Goal: Task Accomplishment & Management: Manage account settings

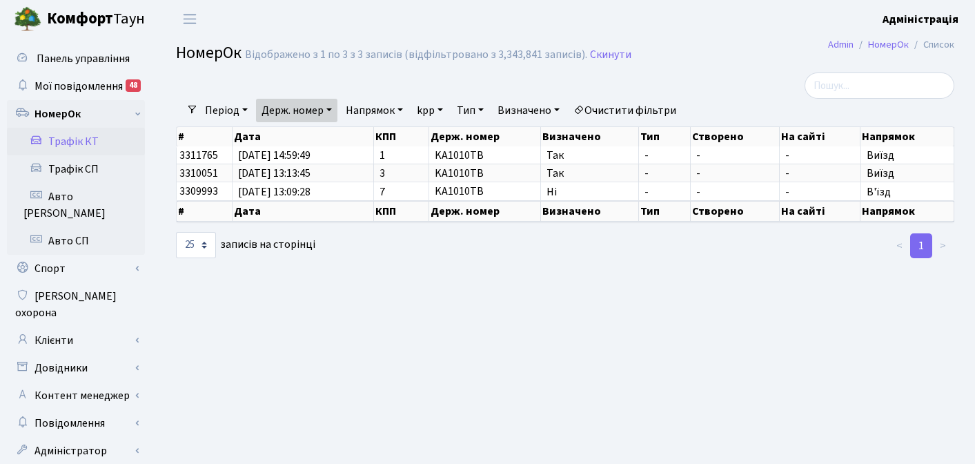
select select "25"
click at [67, 326] on link "Клієнти" at bounding box center [76, 340] width 138 height 28
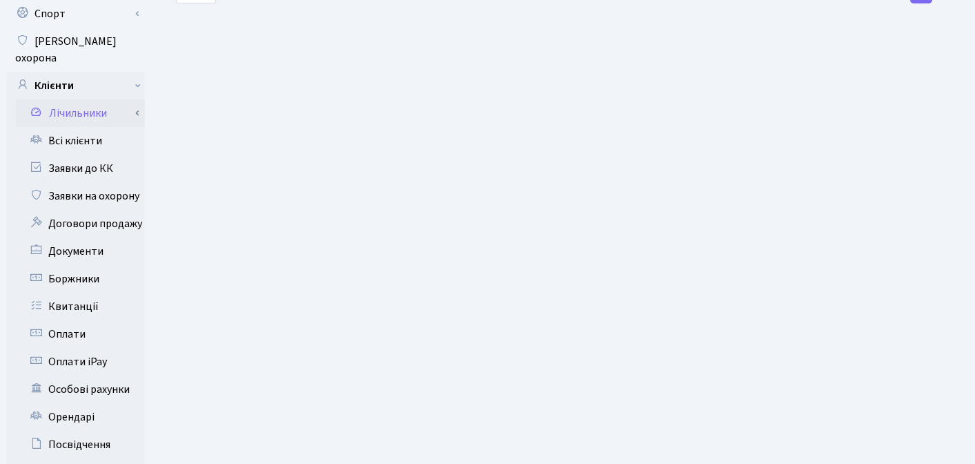
scroll to position [257, 0]
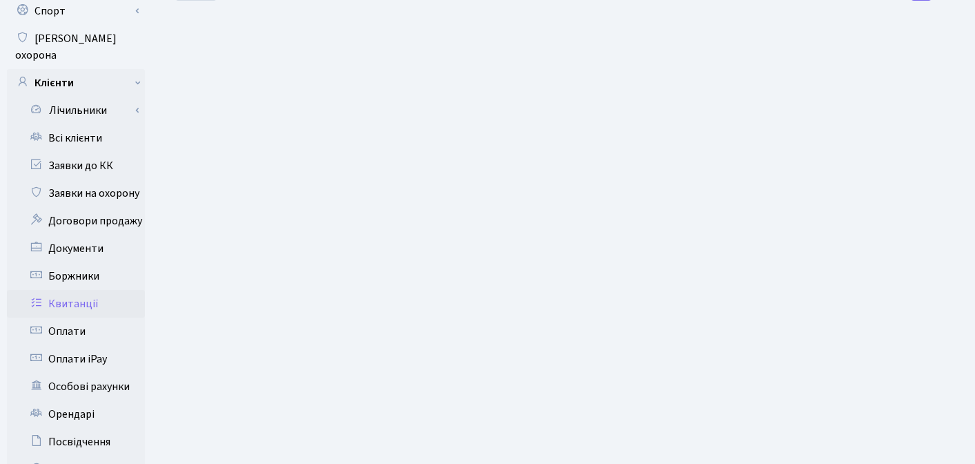
click at [85, 290] on link "Квитанції" at bounding box center [76, 304] width 138 height 28
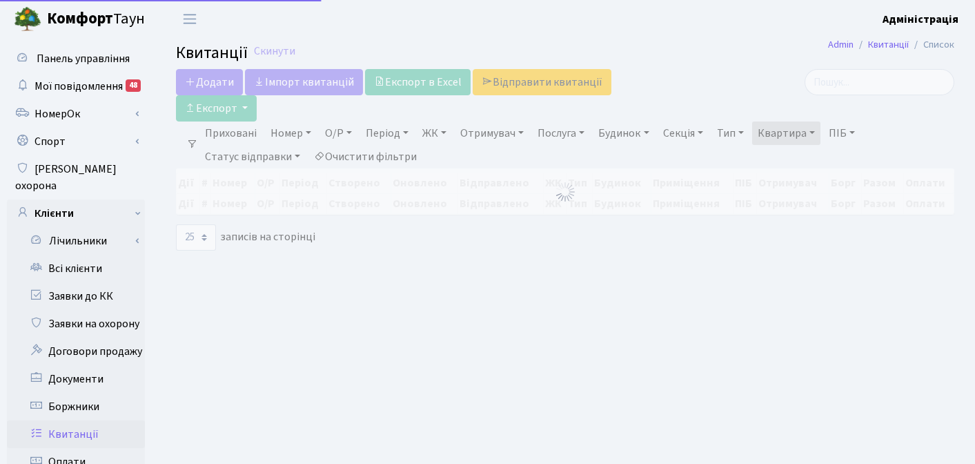
select select "25"
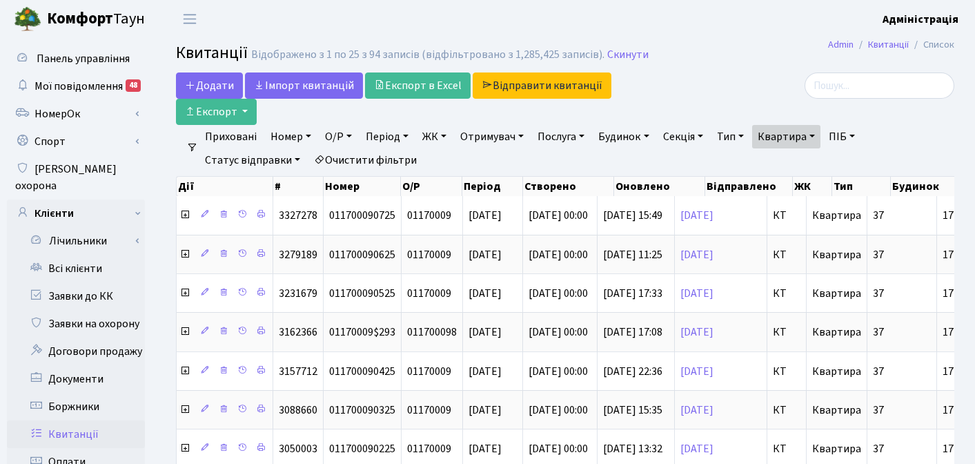
click at [798, 125] on link "Квартира" at bounding box center [786, 136] width 68 height 23
click at [796, 75] on div at bounding box center [832, 85] width 246 height 26
click at [789, 75] on div at bounding box center [832, 85] width 246 height 26
click at [85, 255] on link "Всі клієнти" at bounding box center [76, 269] width 138 height 28
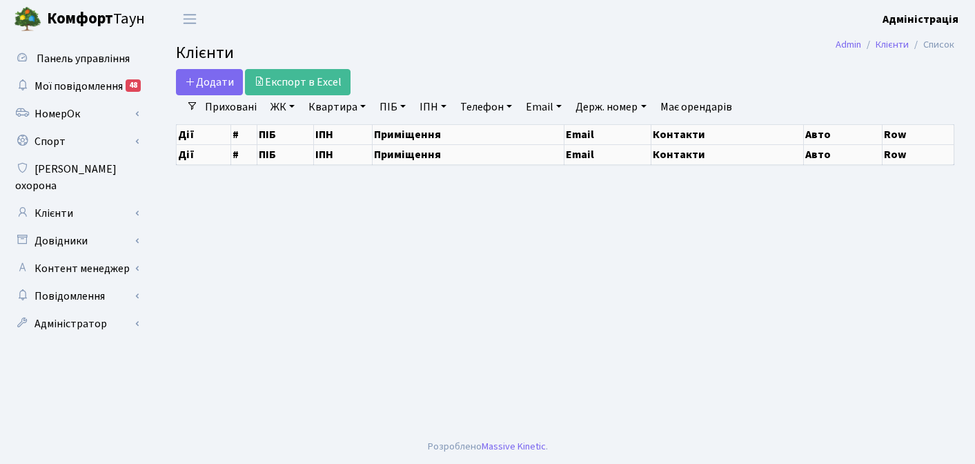
select select "25"
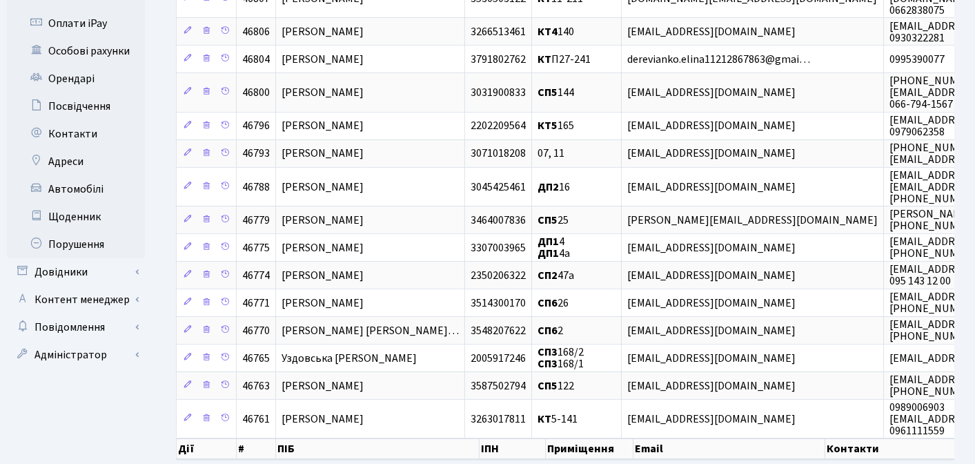
scroll to position [484, 0]
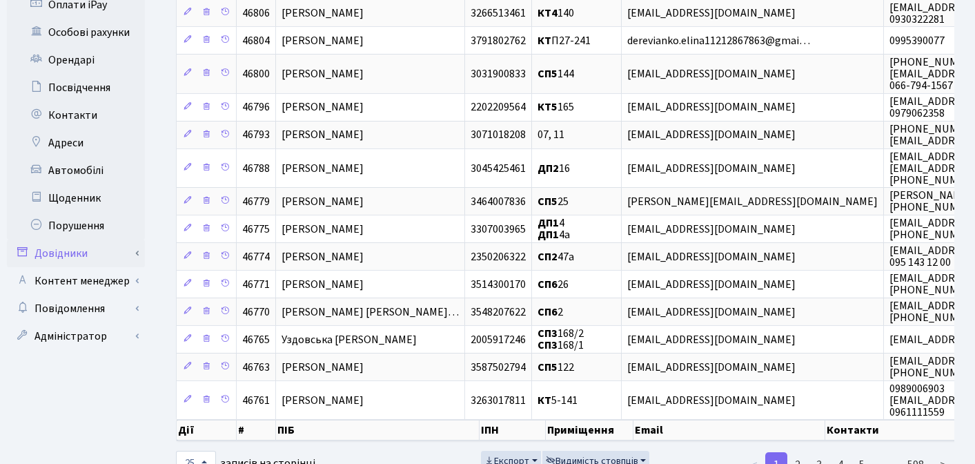
click at [75, 239] on link "Довідники" at bounding box center [76, 253] width 138 height 28
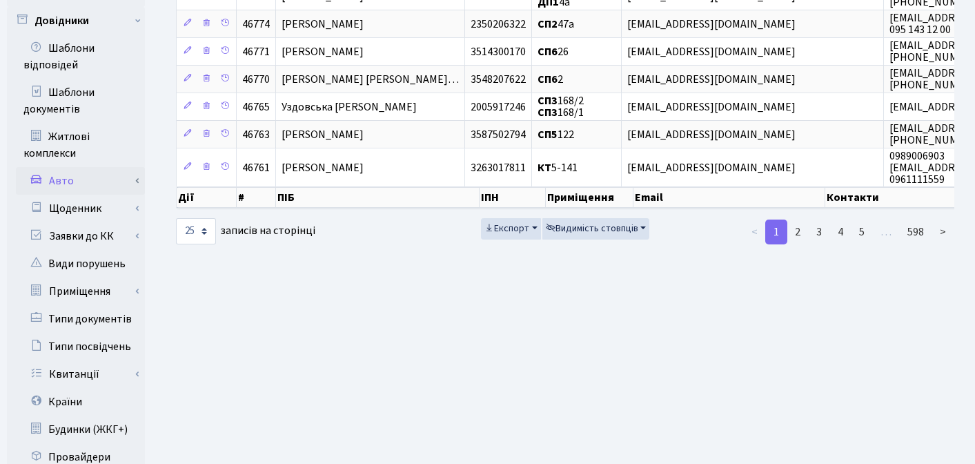
scroll to position [738, 0]
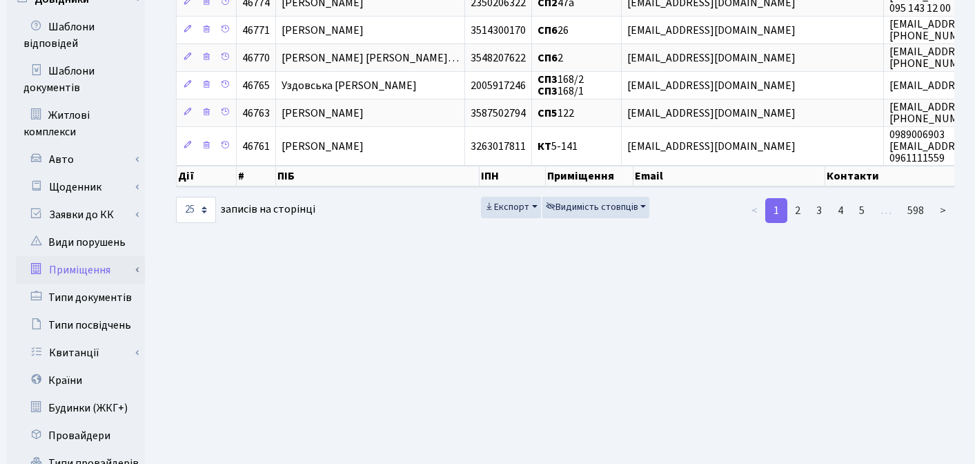
click at [103, 256] on link "Приміщення" at bounding box center [80, 270] width 129 height 28
click at [97, 284] on link "Всі приміщення" at bounding box center [80, 298] width 129 height 28
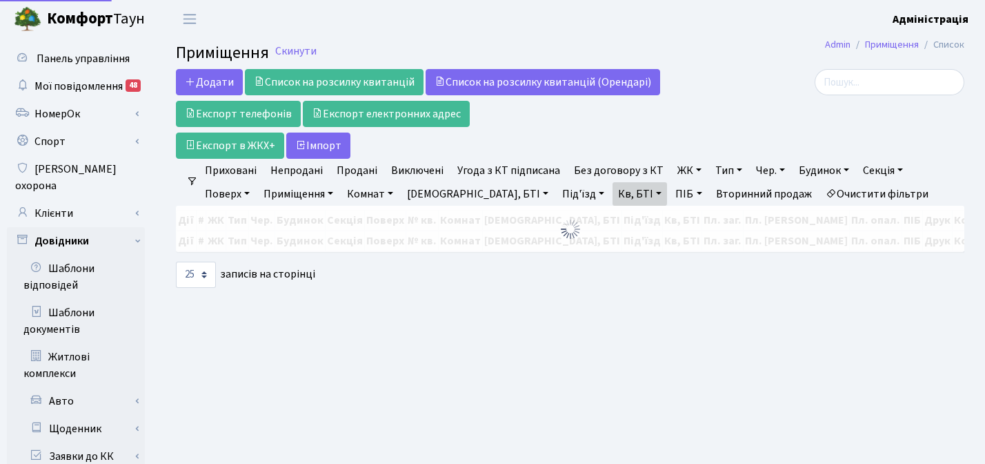
select select "25"
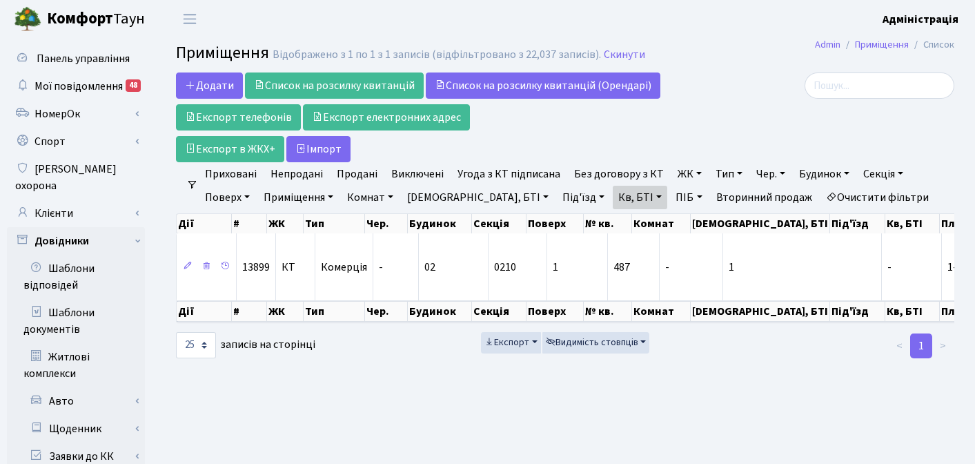
click at [820, 199] on link "Очистити фільтри" at bounding box center [877, 197] width 114 height 23
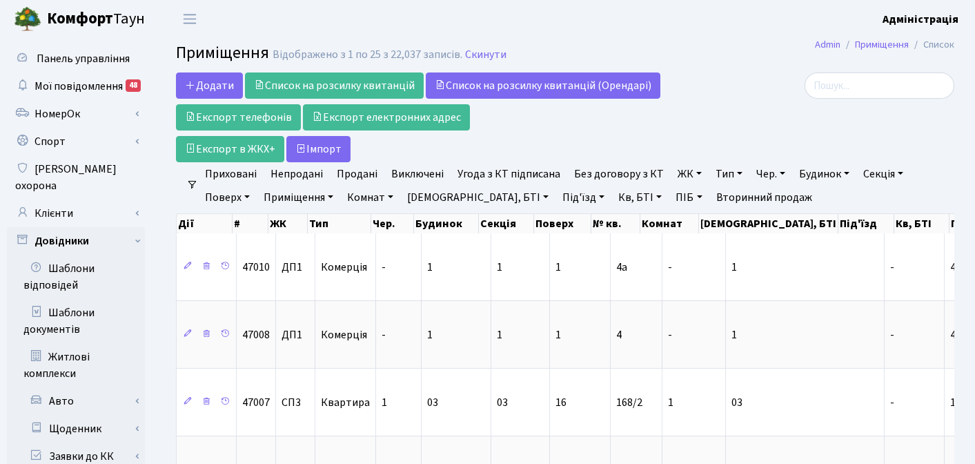
click at [678, 177] on link "ЖК" at bounding box center [689, 173] width 35 height 23
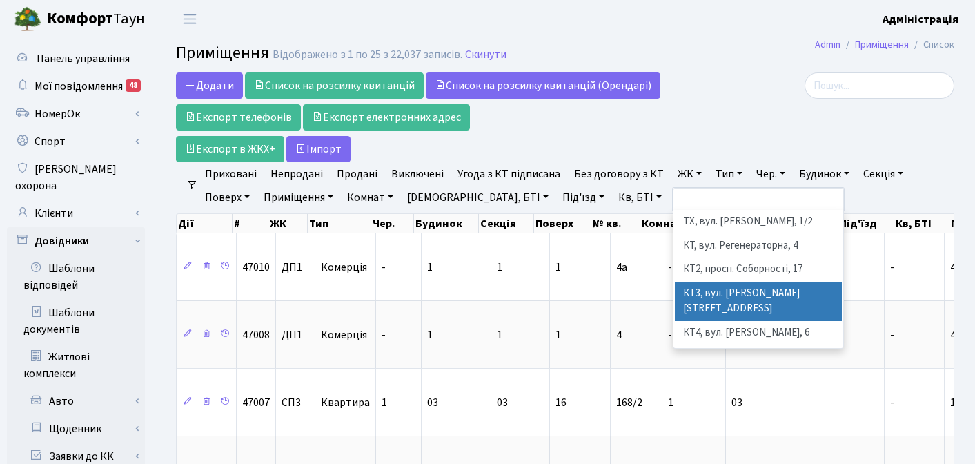
click at [702, 289] on li "КТ3, вул. [PERSON_NAME][STREET_ADDRESS]" at bounding box center [758, 301] width 167 height 39
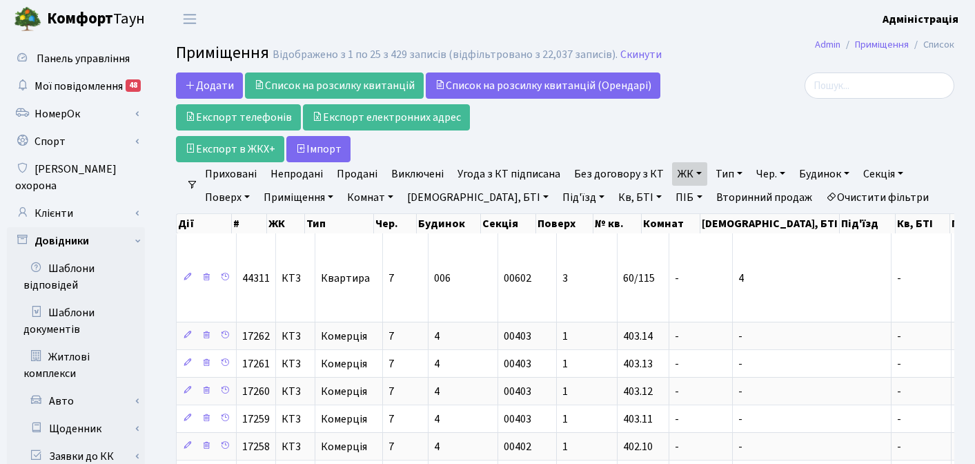
click at [613, 199] on link "Кв, БТІ" at bounding box center [640, 197] width 55 height 23
type input "3-51"
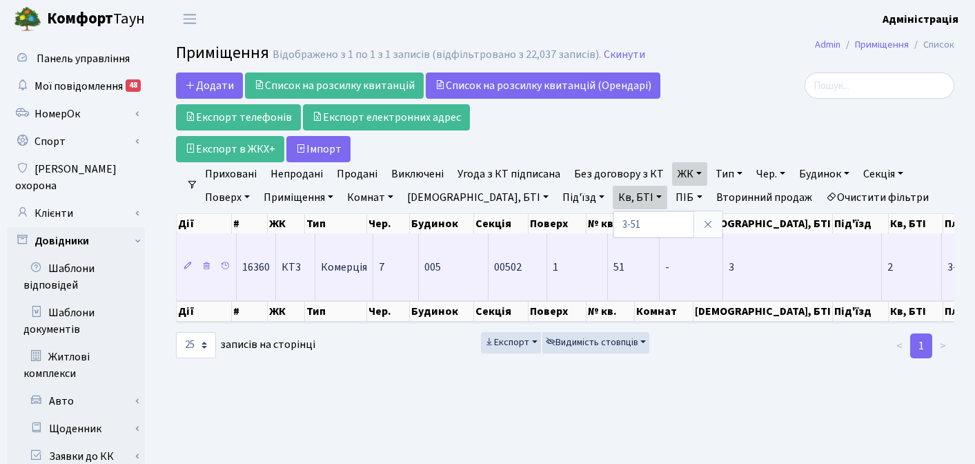
click at [746, 269] on td "3" at bounding box center [802, 266] width 159 height 67
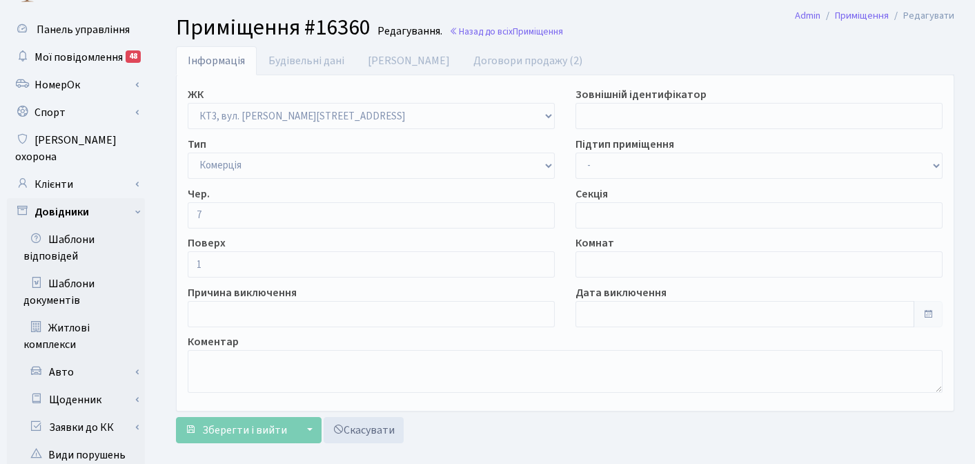
scroll to position [48, 0]
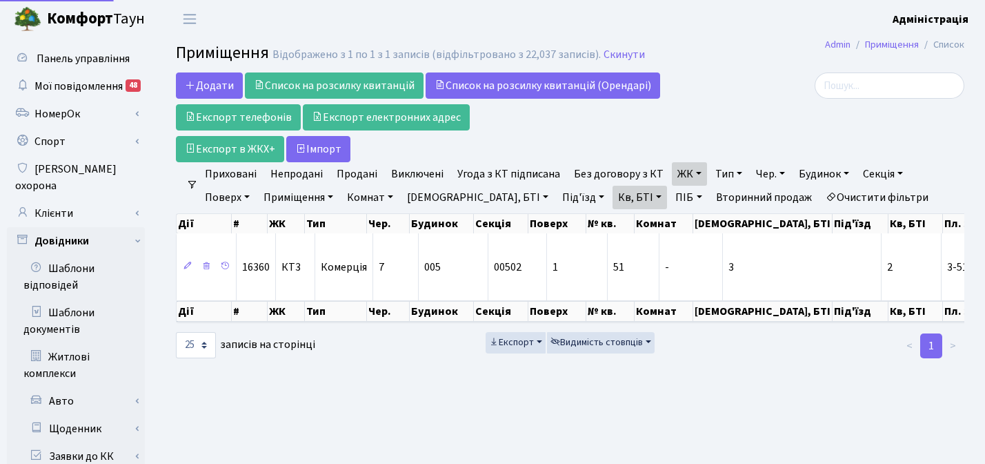
select select "25"
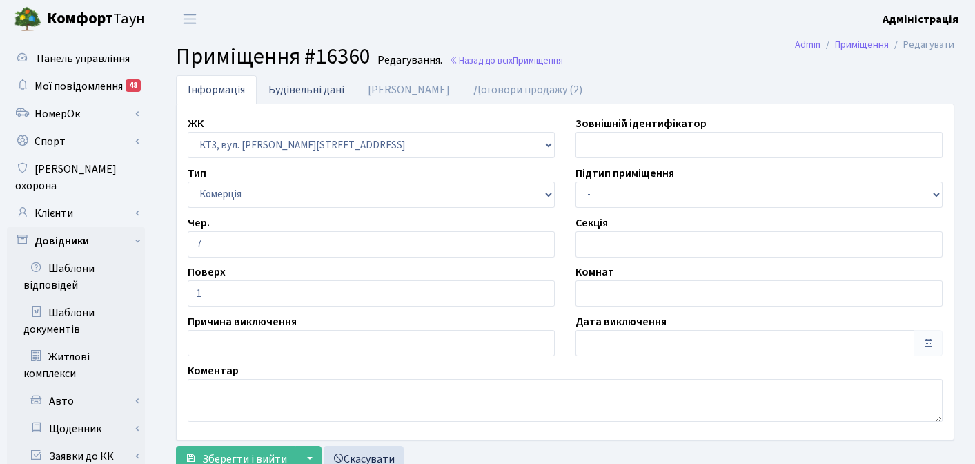
click at [299, 88] on link "Будівельні дані" at bounding box center [306, 89] width 99 height 28
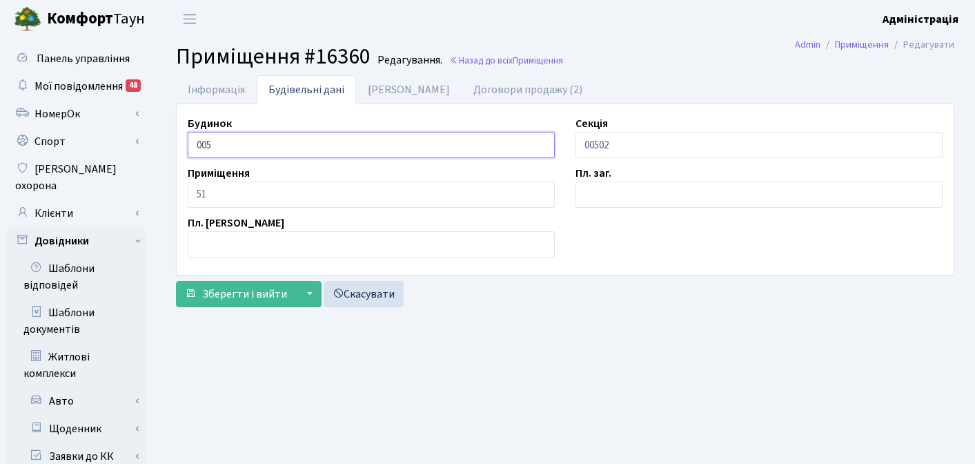
click at [233, 140] on input "005" at bounding box center [371, 145] width 367 height 26
type input "005"
click at [607, 59] on h2 "Приміщення #16360 Редагування. Назад до всіх Приміщення" at bounding box center [565, 56] width 778 height 26
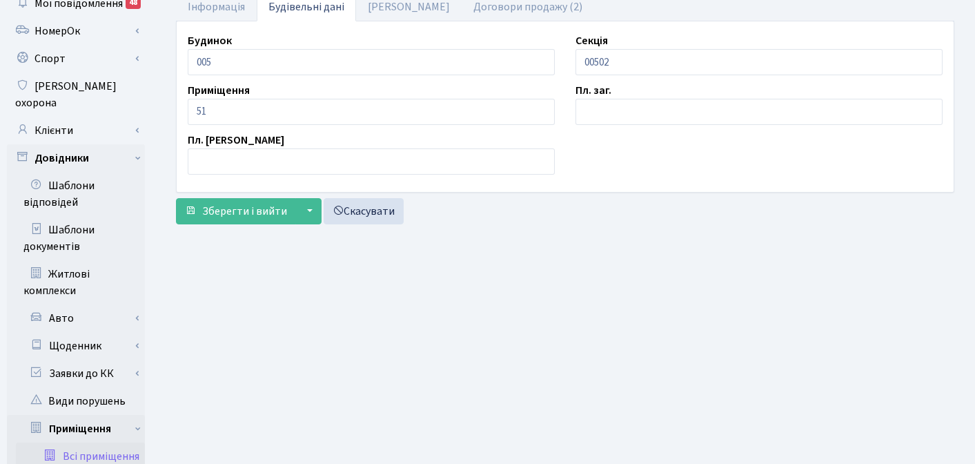
scroll to position [123, 0]
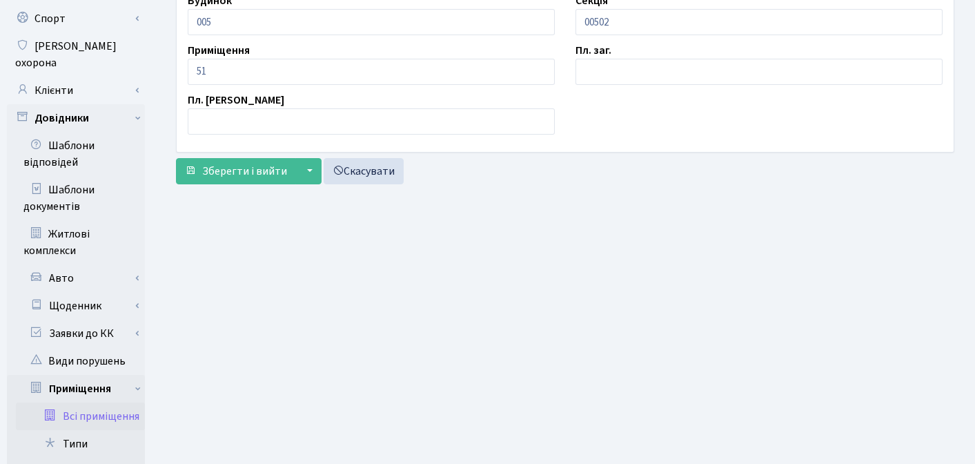
click at [108, 402] on link "Всі приміщення" at bounding box center [80, 416] width 129 height 28
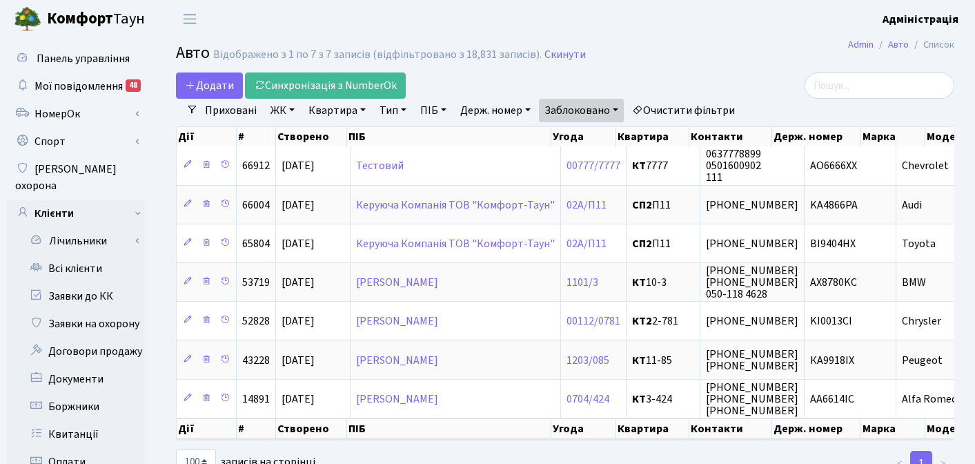
select select "100"
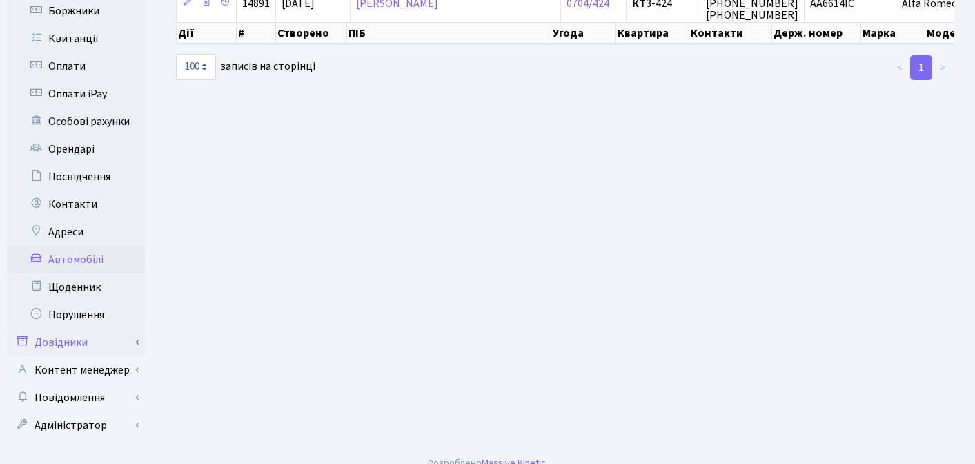
click at [75, 328] on link "Довідники" at bounding box center [76, 342] width 138 height 28
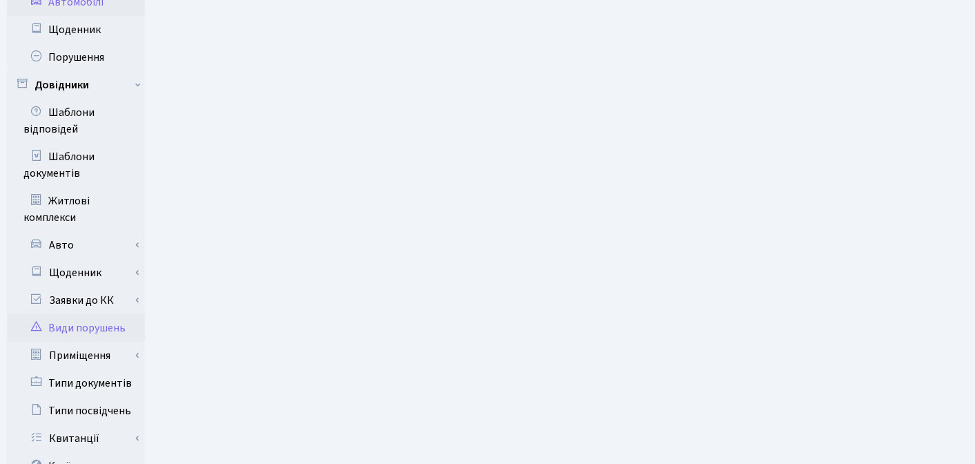
scroll to position [656, 0]
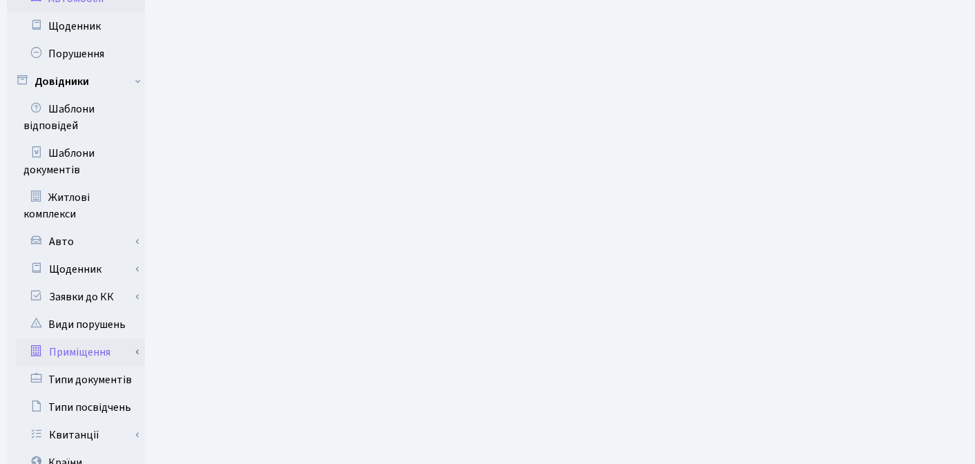
click at [83, 340] on link "Приміщення" at bounding box center [80, 352] width 129 height 28
click at [81, 368] on link "Всі приміщення" at bounding box center [80, 380] width 129 height 28
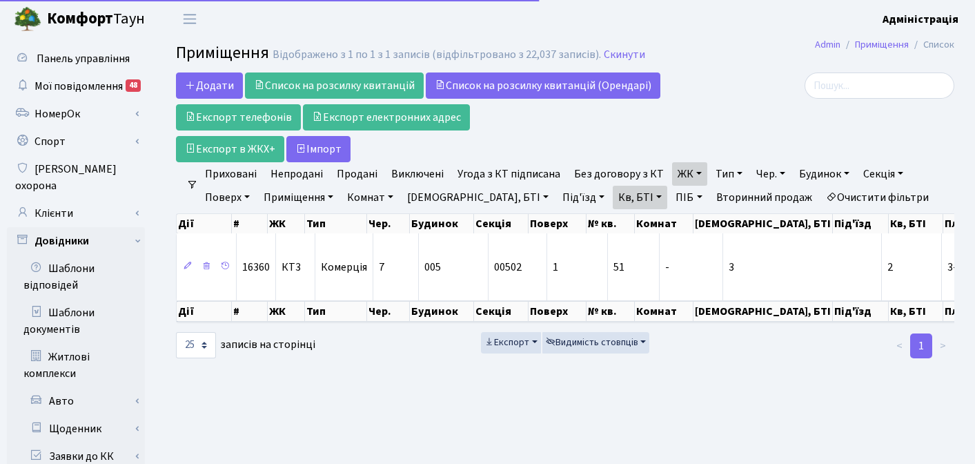
select select "25"
click at [820, 195] on link "Очистити фільтри" at bounding box center [877, 197] width 114 height 23
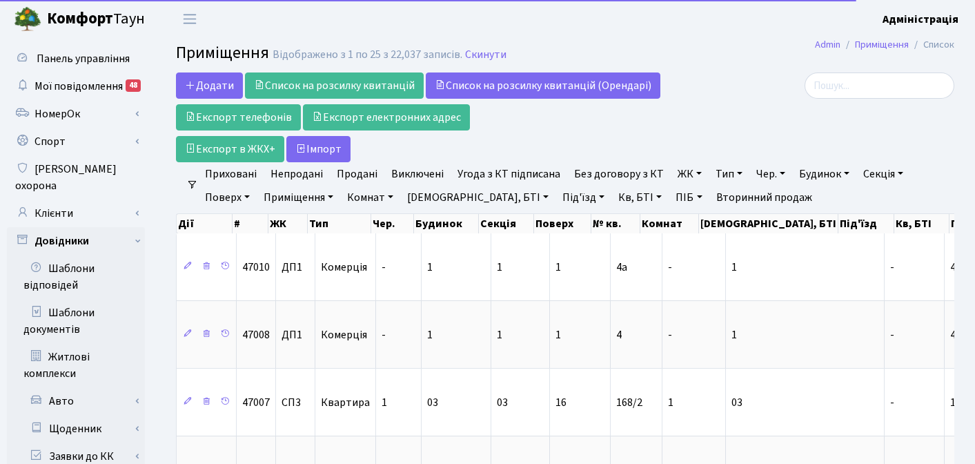
click at [676, 176] on link "ЖК" at bounding box center [689, 173] width 35 height 23
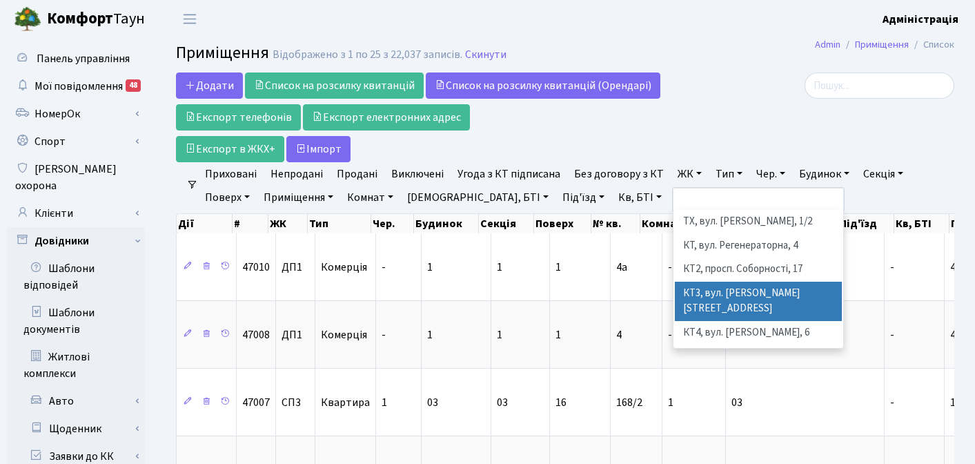
click at [696, 294] on li "КТ3, вул. [PERSON_NAME][STREET_ADDRESS]" at bounding box center [758, 301] width 167 height 39
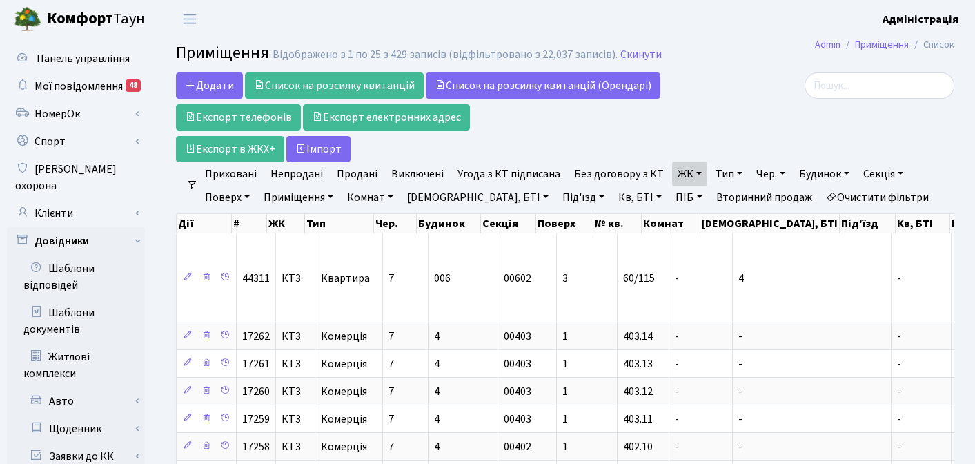
click at [721, 173] on link "Тип" at bounding box center [729, 173] width 38 height 23
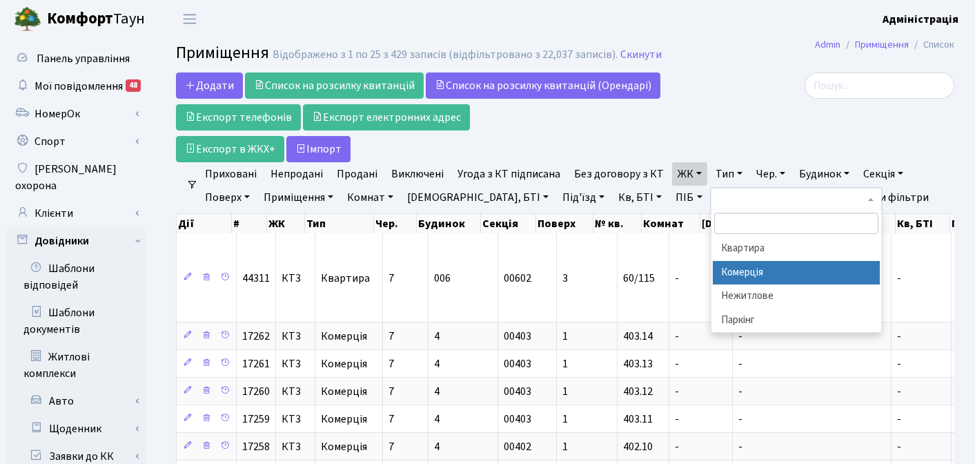
click at [736, 271] on li "Комерція" at bounding box center [796, 273] width 167 height 24
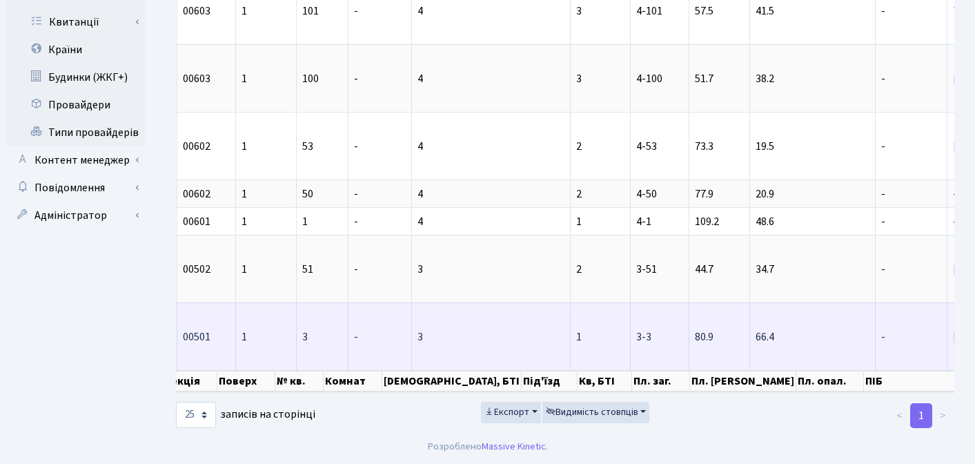
click at [631, 324] on td "3-3" at bounding box center [660, 336] width 59 height 68
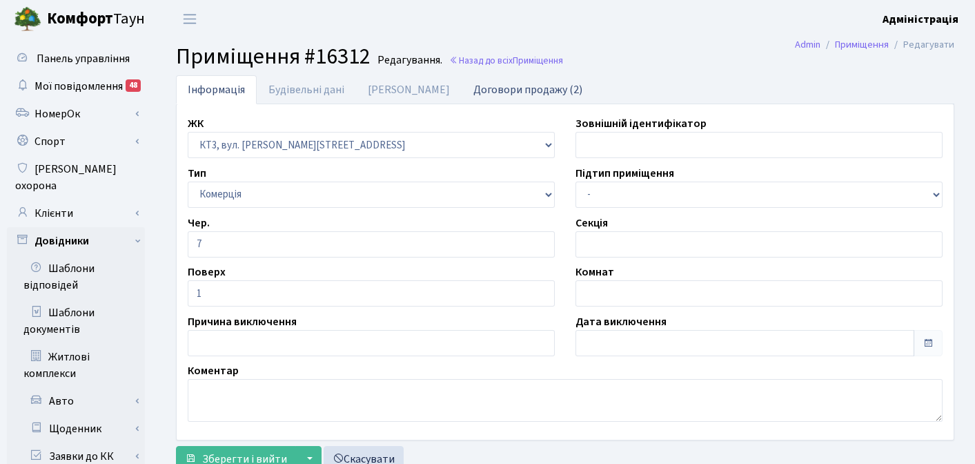
click at [507, 93] on link "Договори продажу (2)" at bounding box center [528, 89] width 132 height 28
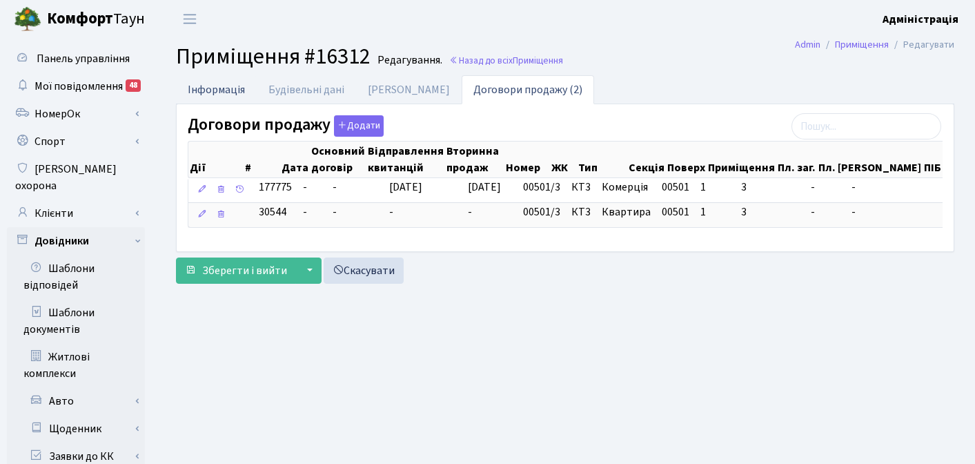
click at [239, 91] on link "Інформація" at bounding box center [216, 89] width 81 height 28
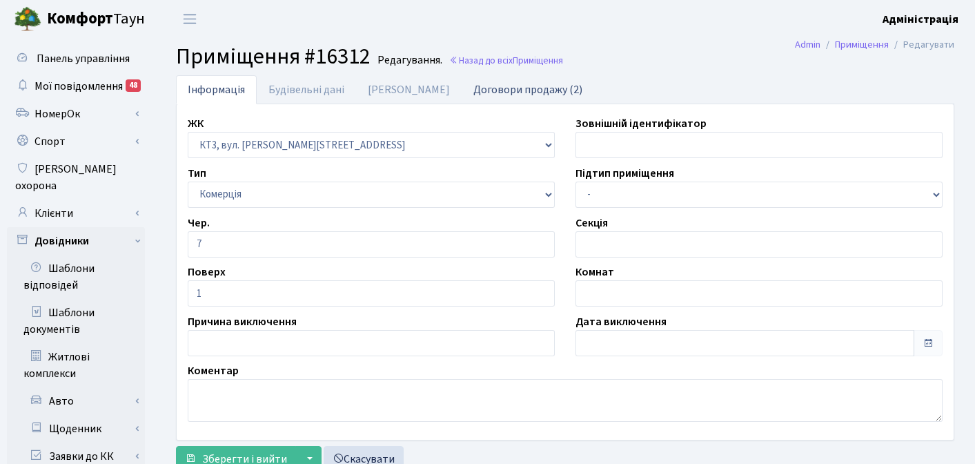
click at [463, 89] on link "Договори продажу (2)" at bounding box center [528, 89] width 132 height 28
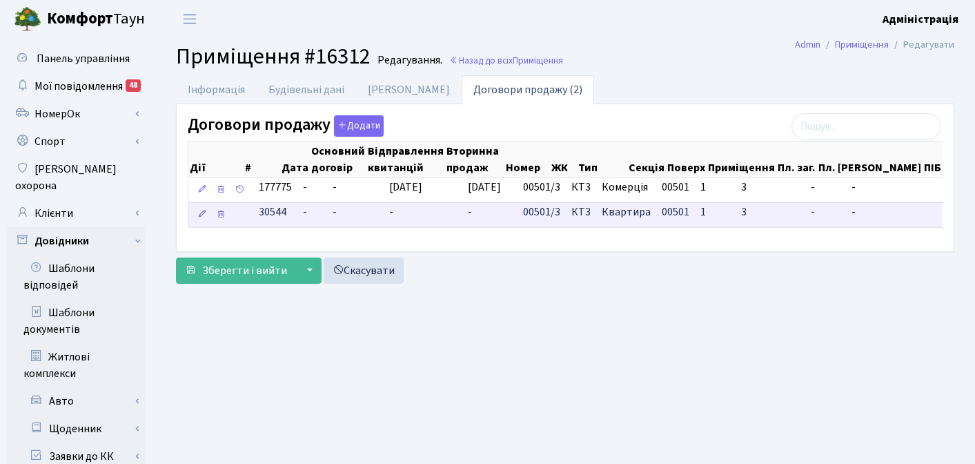
scroll to position [0, 88]
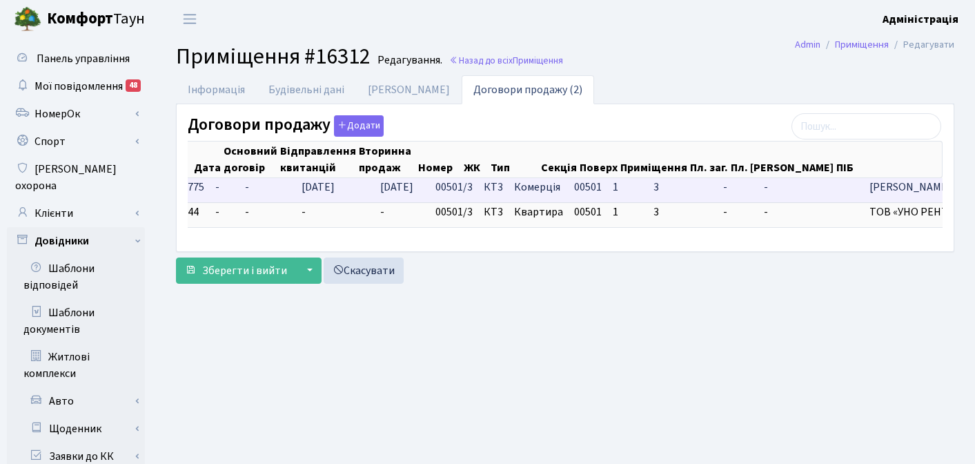
click at [869, 187] on span "Солод Роман Романович" at bounding box center [910, 187] width 83 height 16
click at [869, 186] on span "Солод Роман Романович" at bounding box center [910, 187] width 83 height 16
click at [526, 192] on span "Комерція" at bounding box center [538, 187] width 49 height 16
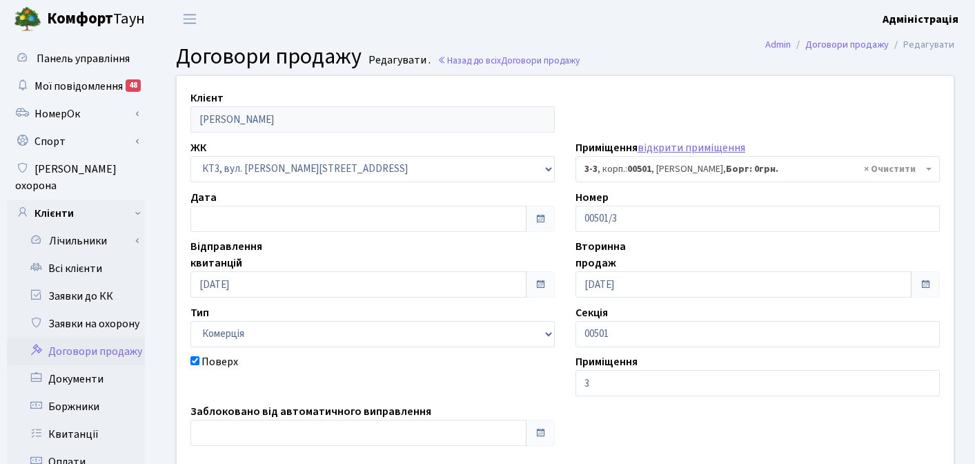
select select "16312"
click at [721, 166] on span "× 3-3 , корп.: 00501 , [PERSON_NAME], [PERSON_NAME]: 0грн." at bounding box center [753, 169] width 338 height 14
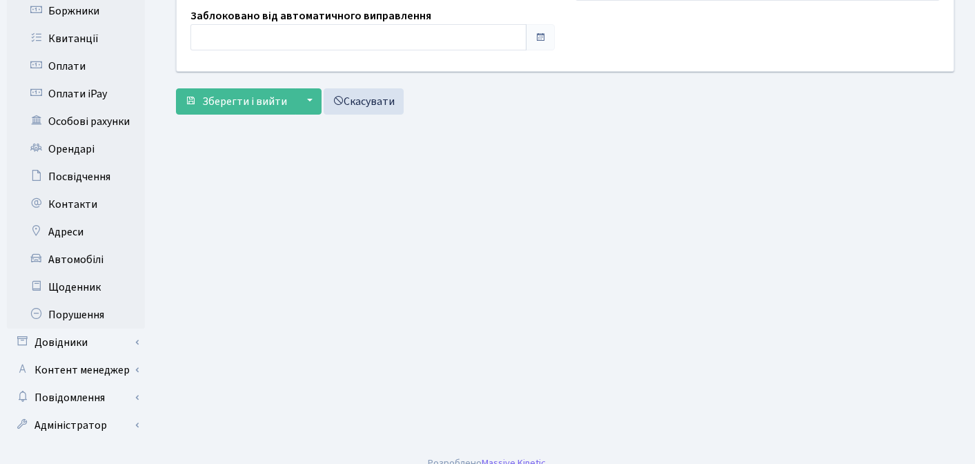
scroll to position [94, 0]
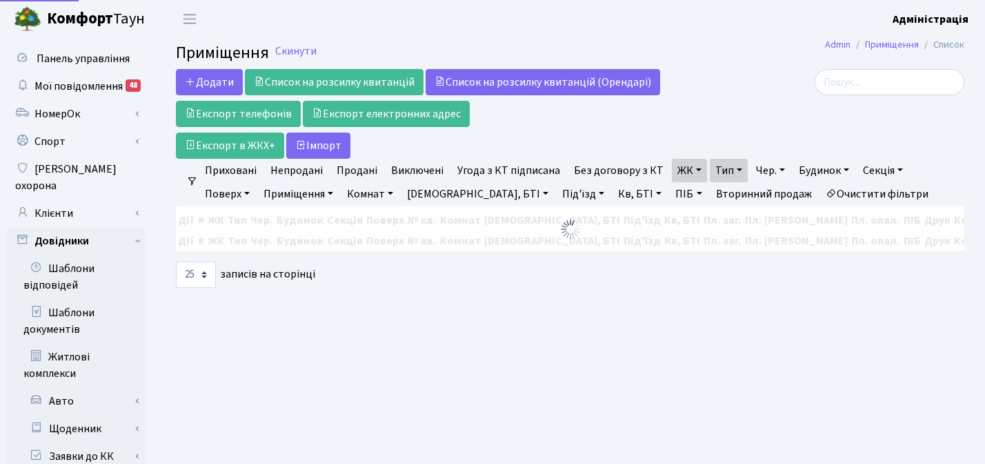
select select "25"
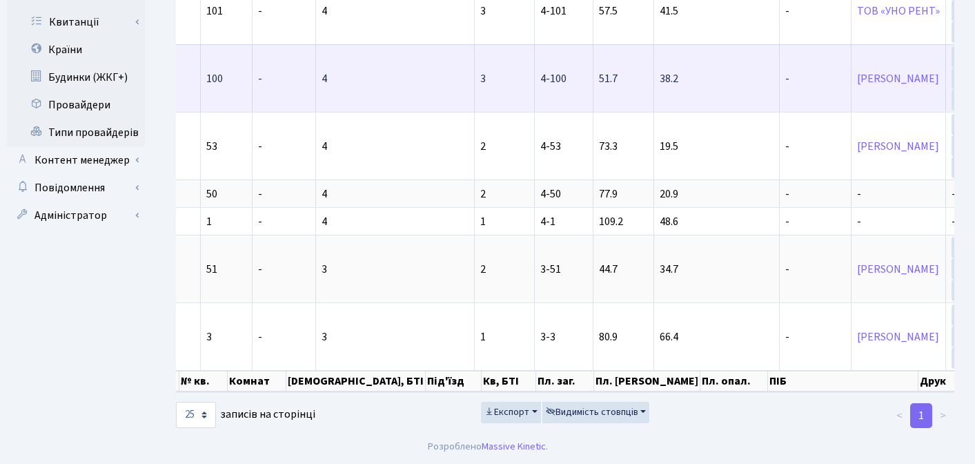
click at [540, 71] on span "4-100" at bounding box center [553, 78] width 26 height 15
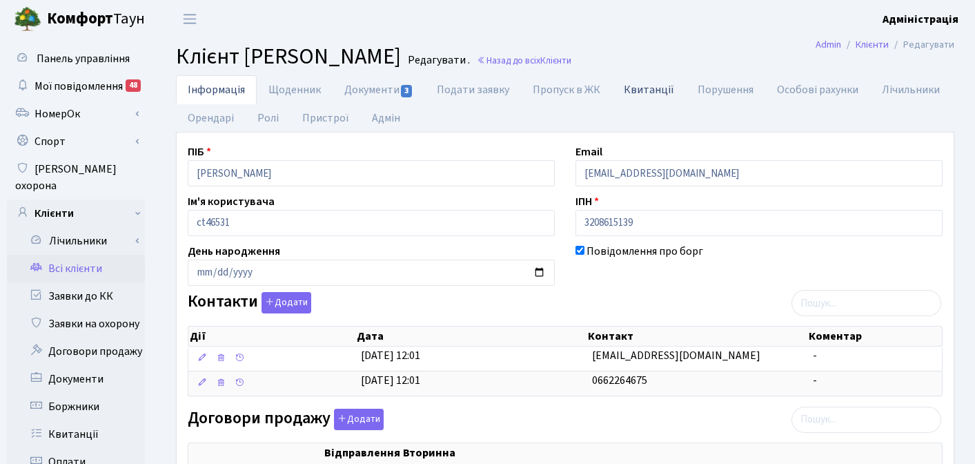
click at [637, 86] on link "Квитанції" at bounding box center [649, 89] width 74 height 28
select select "25"
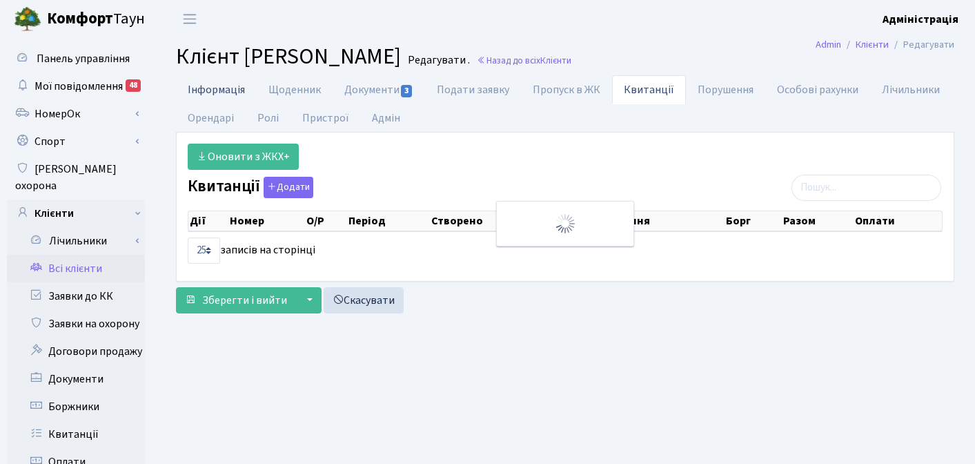
click at [206, 92] on link "Інформація" at bounding box center [216, 89] width 81 height 28
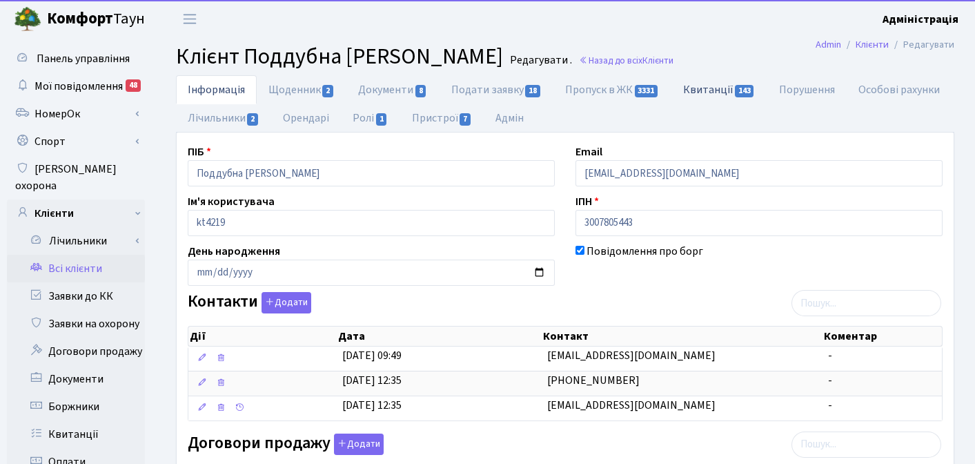
click at [731, 90] on link "Квитанції 143" at bounding box center [719, 89] width 96 height 28
select select "25"
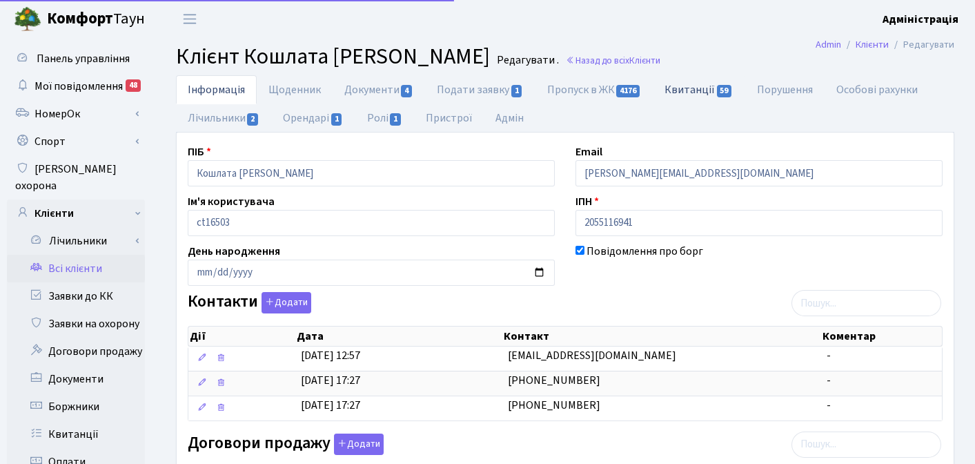
click at [708, 92] on link "Квитанції 59" at bounding box center [699, 89] width 92 height 28
select select "25"
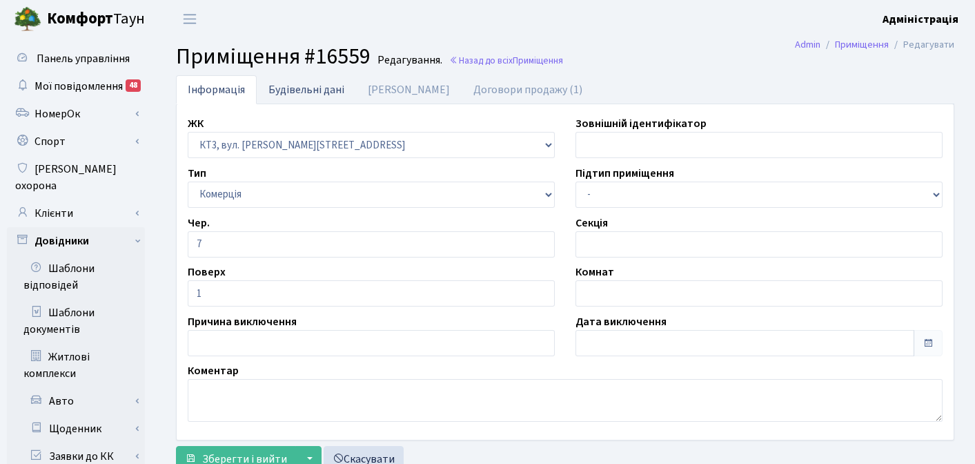
click at [303, 89] on link "Будівельні дані" at bounding box center [306, 89] width 99 height 28
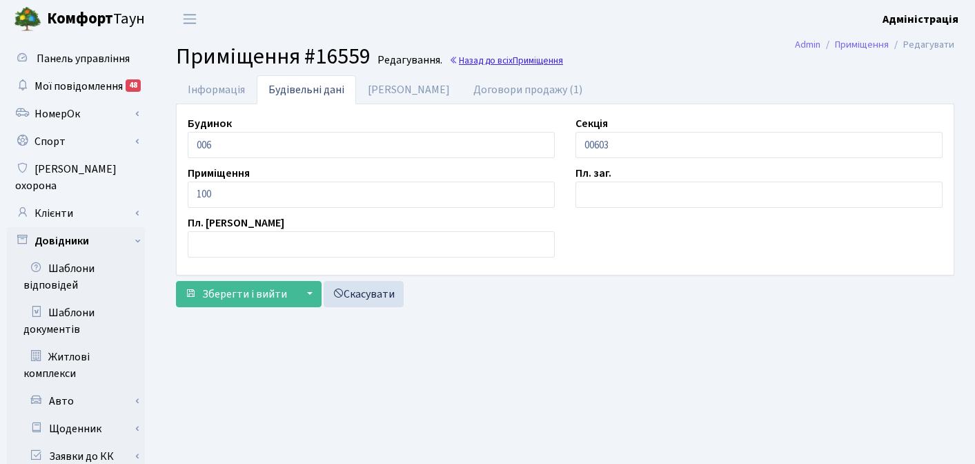
click at [499, 61] on link "Назад до всіх Приміщення" at bounding box center [506, 60] width 114 height 13
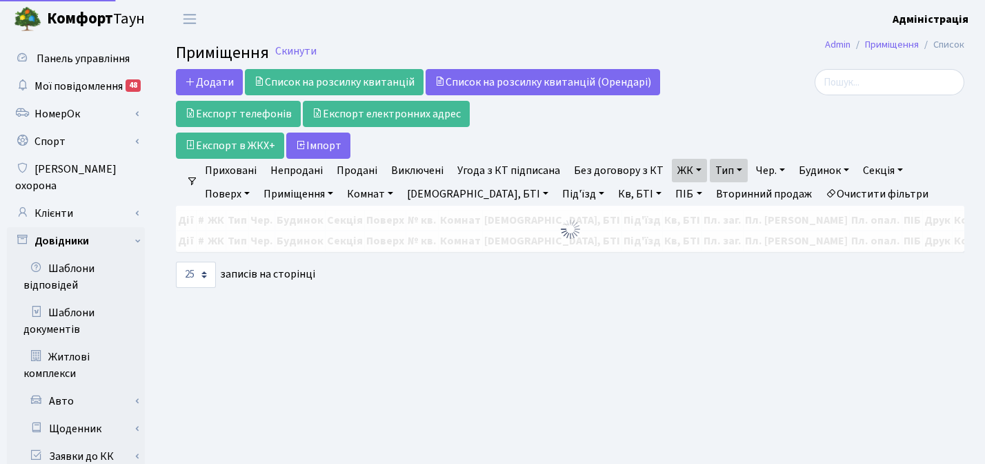
select select "25"
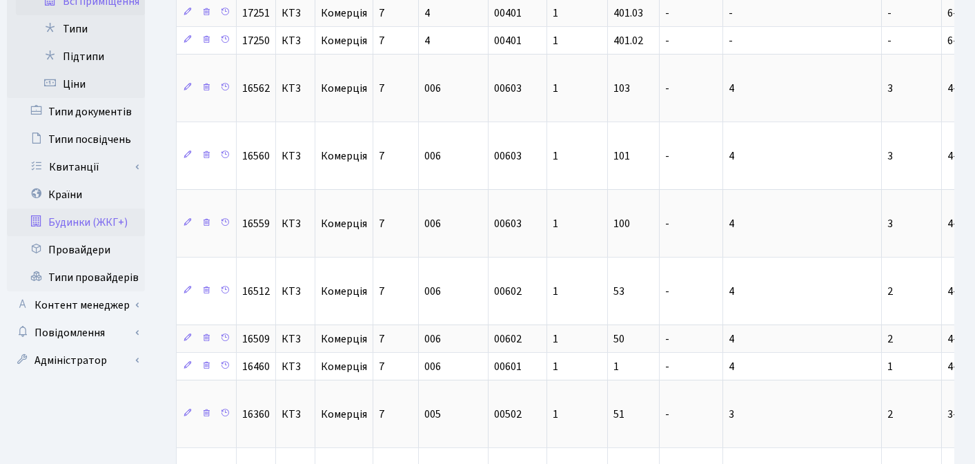
scroll to position [537, 0]
click at [105, 209] on link "Будинки (ЖКГ+)" at bounding box center [76, 223] width 138 height 28
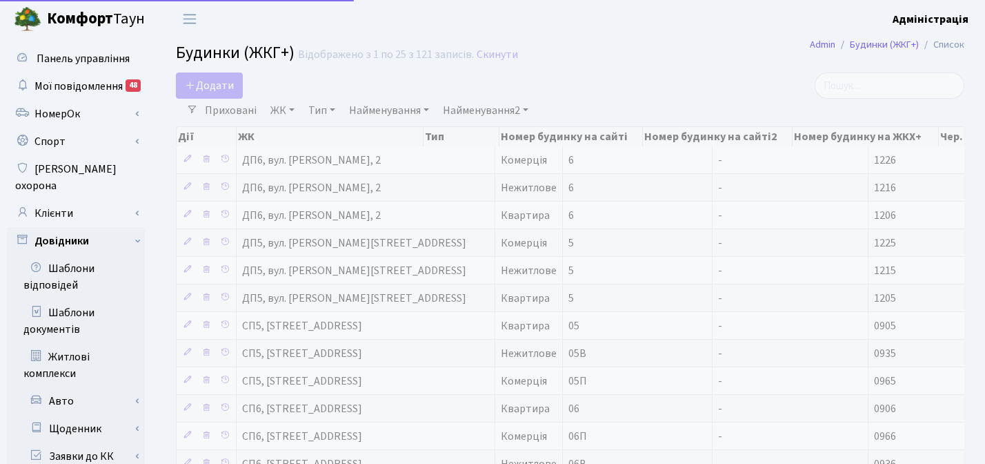
select select "25"
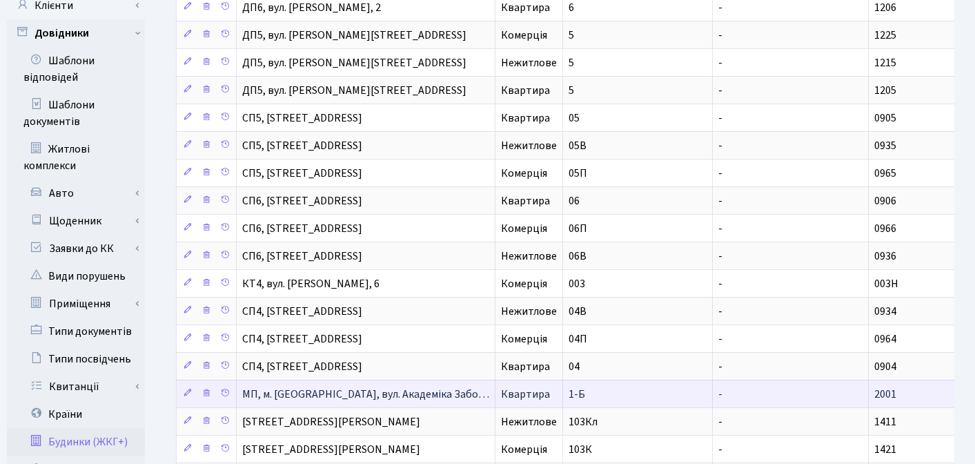
scroll to position [476, 0]
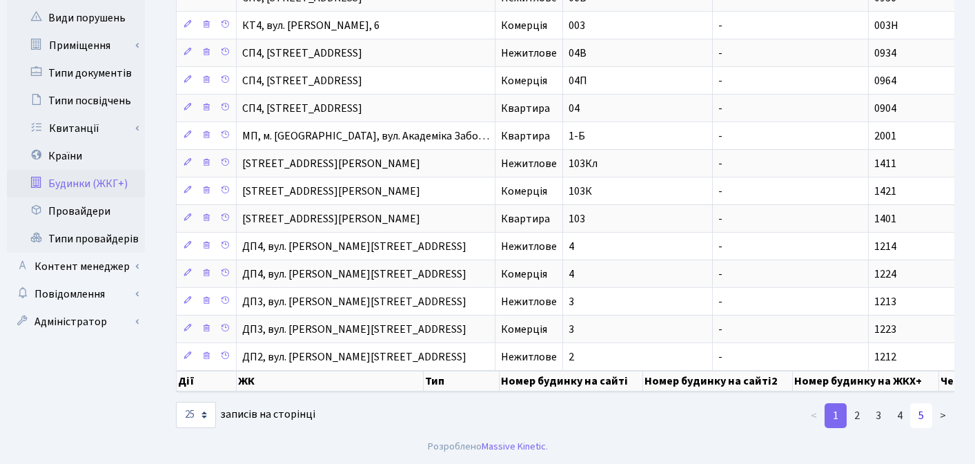
click at [927, 414] on link "5" at bounding box center [921, 415] width 22 height 25
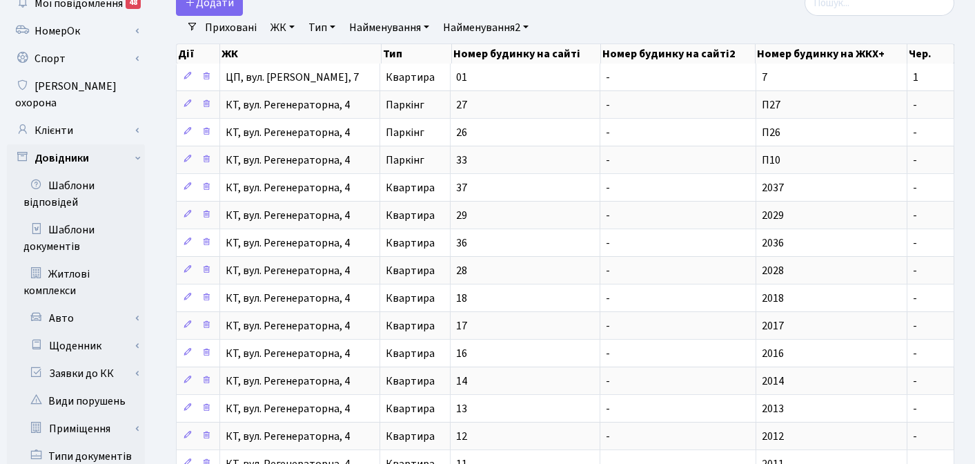
scroll to position [362, 0]
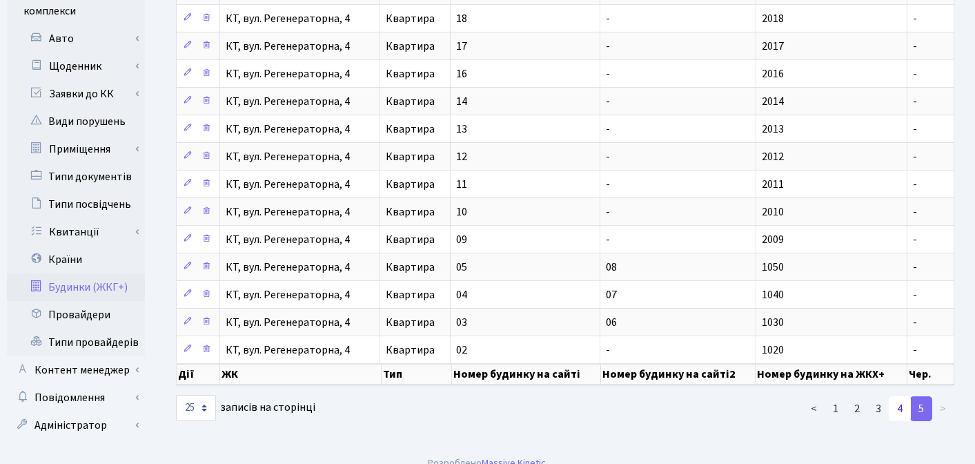
click at [894, 411] on link "4" at bounding box center [900, 408] width 22 height 25
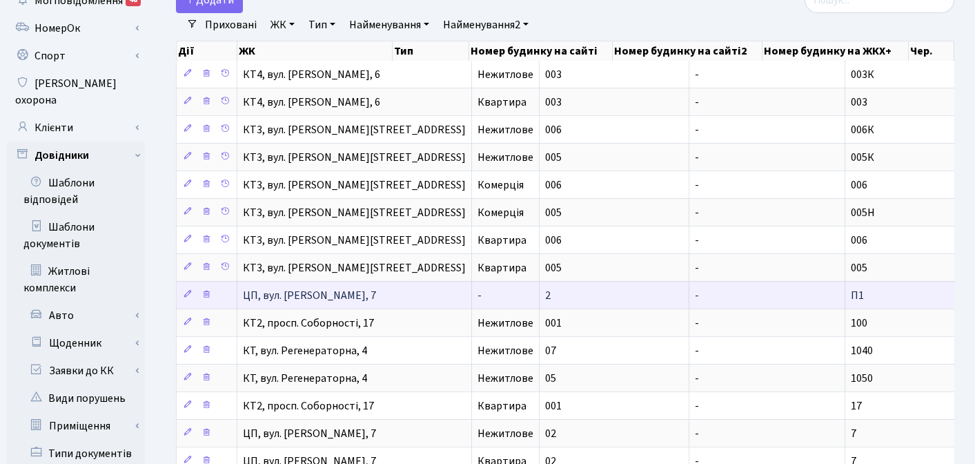
scroll to position [0, 0]
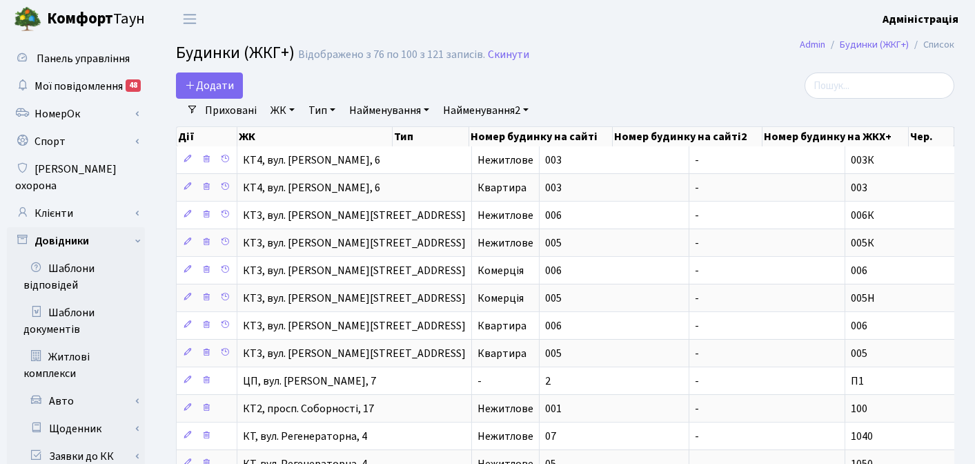
click at [280, 106] on link "ЖК" at bounding box center [282, 110] width 35 height 23
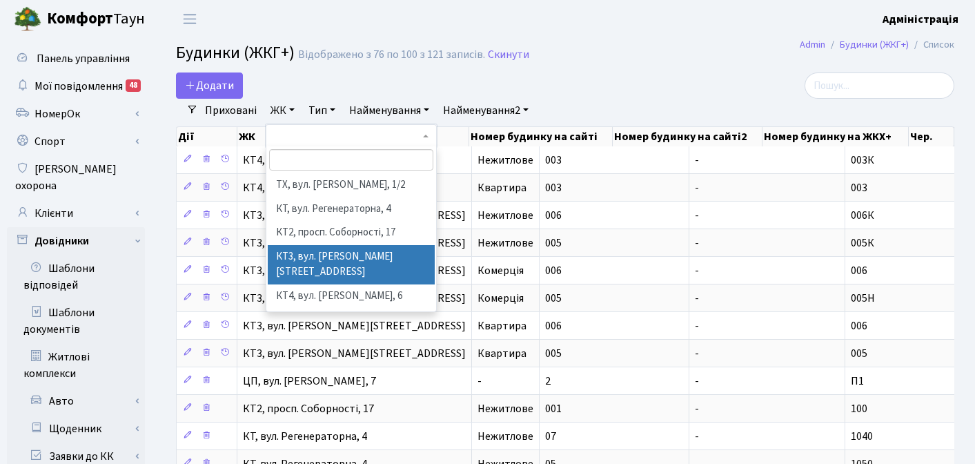
click at [319, 256] on li "КТ3, вул. [PERSON_NAME][STREET_ADDRESS]" at bounding box center [351, 264] width 167 height 39
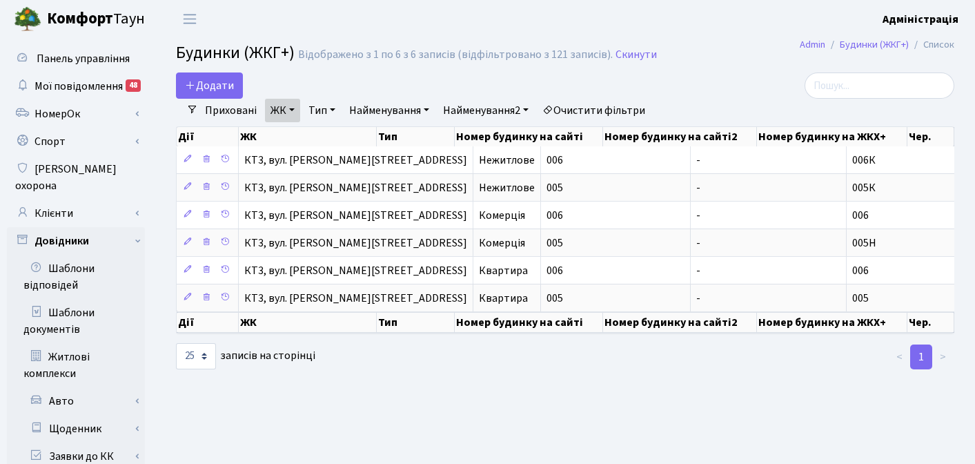
click at [324, 110] on link "Тип" at bounding box center [322, 110] width 38 height 23
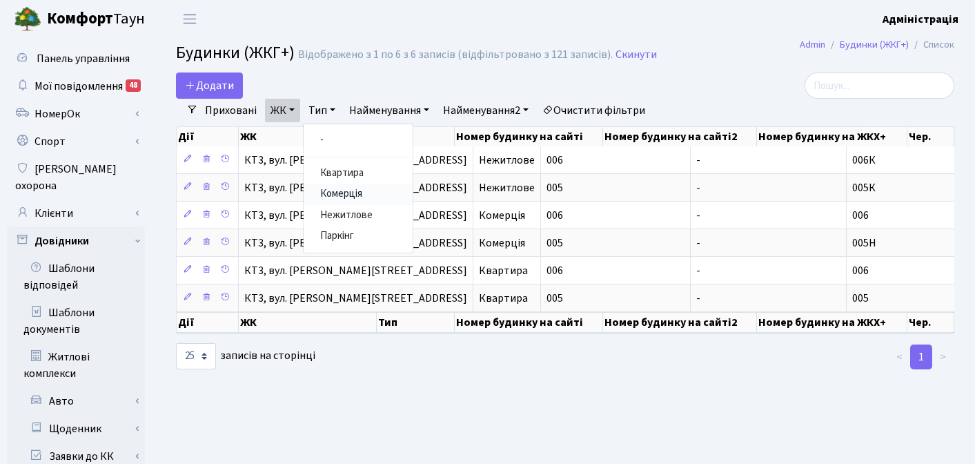
click at [348, 194] on link "Комерція" at bounding box center [358, 194] width 109 height 21
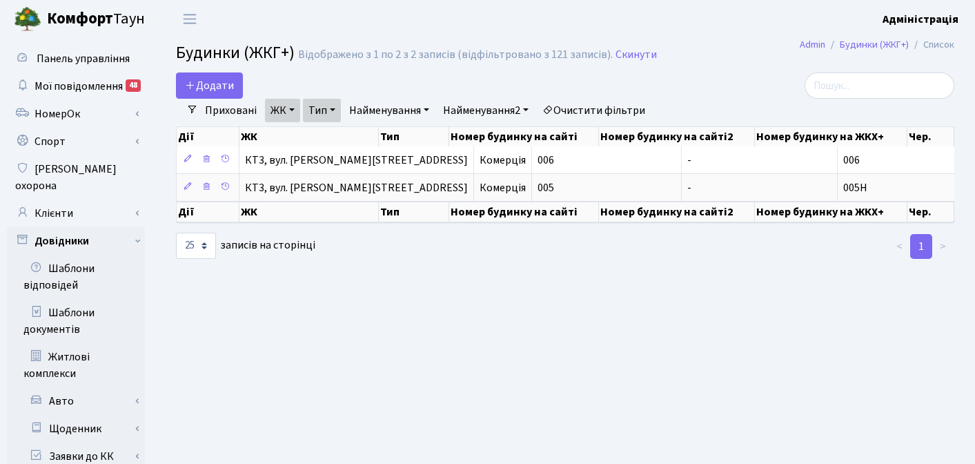
click at [335, 109] on link "Тип" at bounding box center [322, 110] width 38 height 23
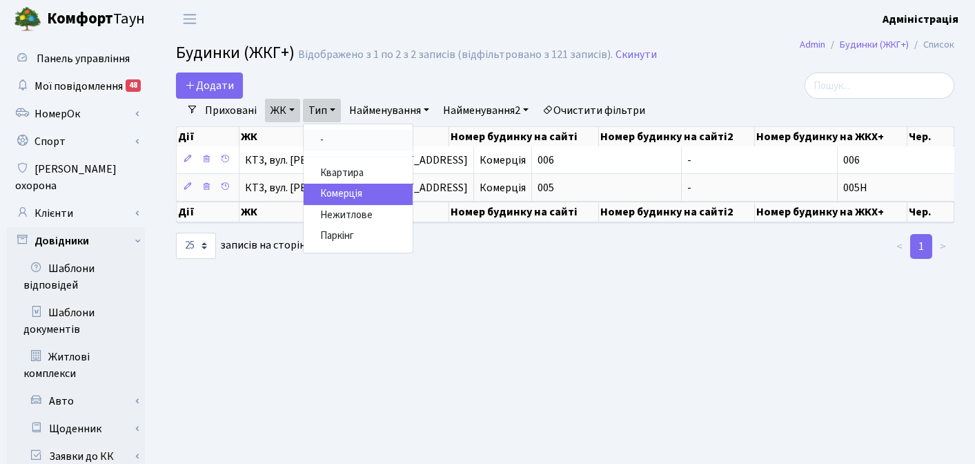
click at [324, 137] on link "-" at bounding box center [358, 140] width 109 height 21
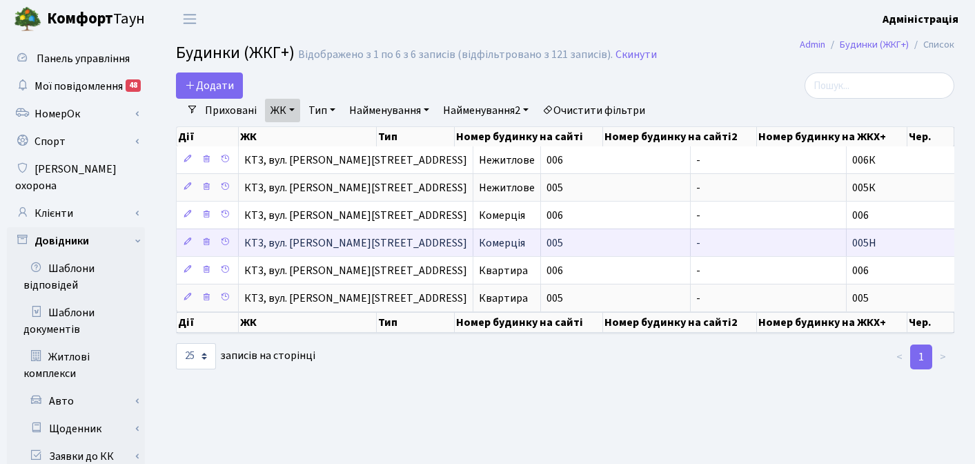
click at [847, 248] on td "005Н" at bounding box center [922, 242] width 150 height 28
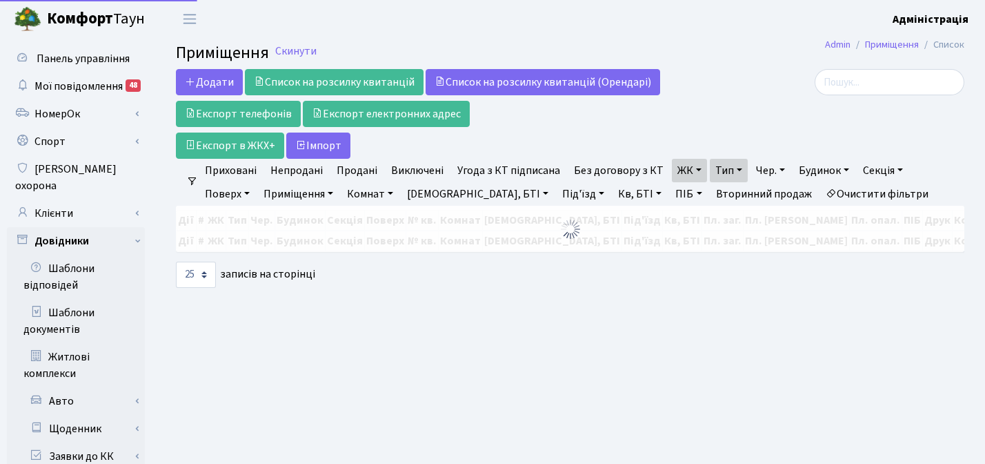
select select "25"
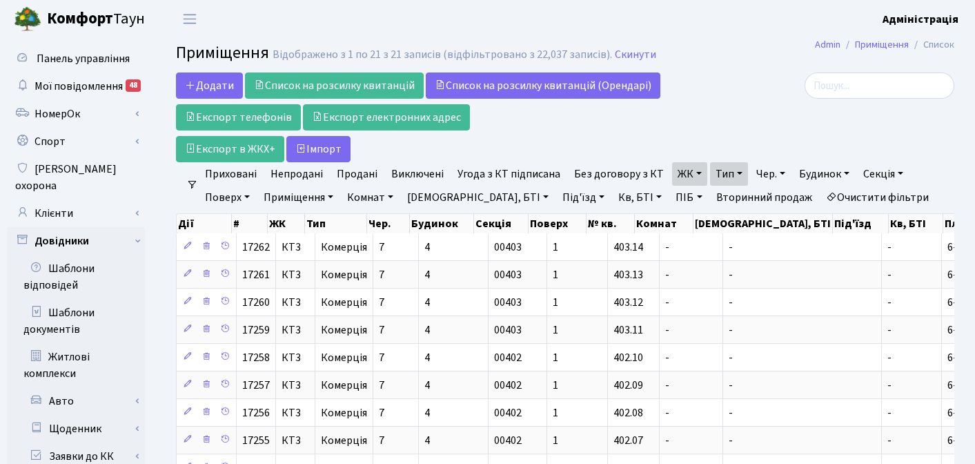
click at [690, 174] on link "ЖК" at bounding box center [689, 173] width 35 height 23
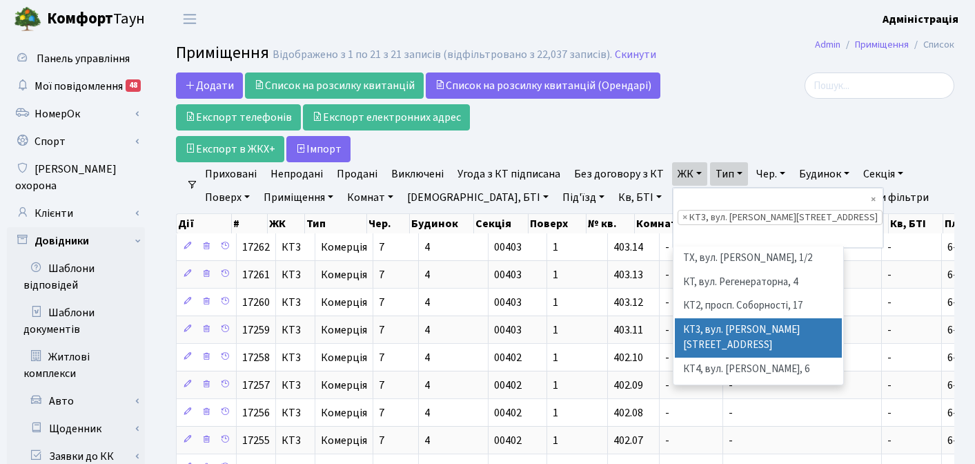
click at [721, 138] on div at bounding box center [831, 117] width 266 height 90
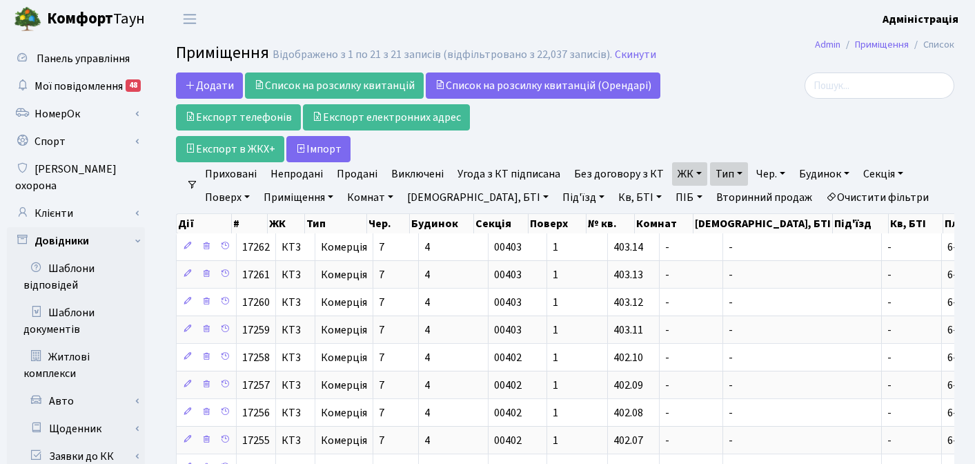
click at [731, 177] on link "Тип" at bounding box center [729, 173] width 38 height 23
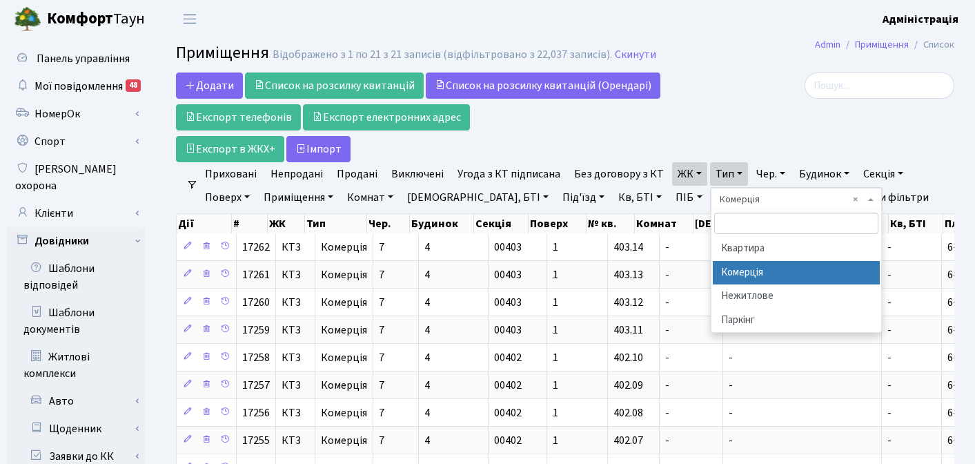
click at [756, 123] on div at bounding box center [831, 117] width 266 height 90
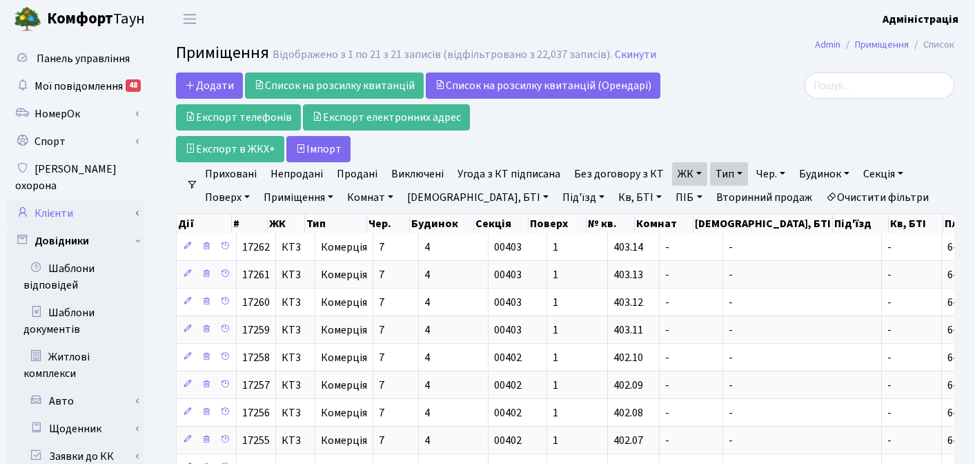
click at [43, 199] on link "Клієнти" at bounding box center [76, 213] width 138 height 28
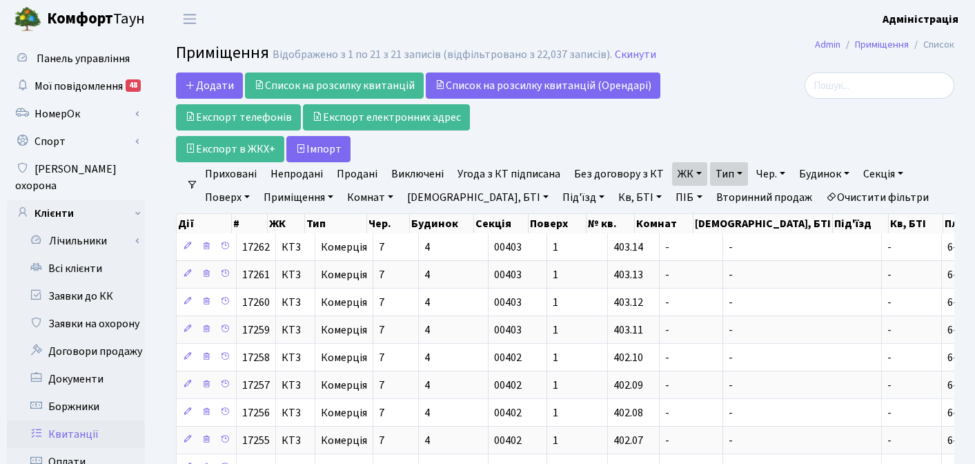
click at [64, 421] on link "Квитанції" at bounding box center [76, 434] width 138 height 28
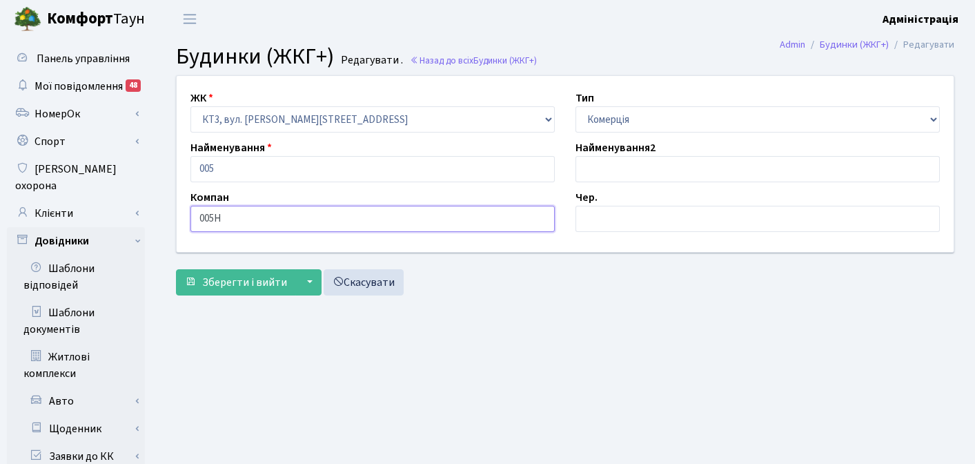
click at [231, 219] on input "005Н" at bounding box center [372, 219] width 364 height 26
type input "005"
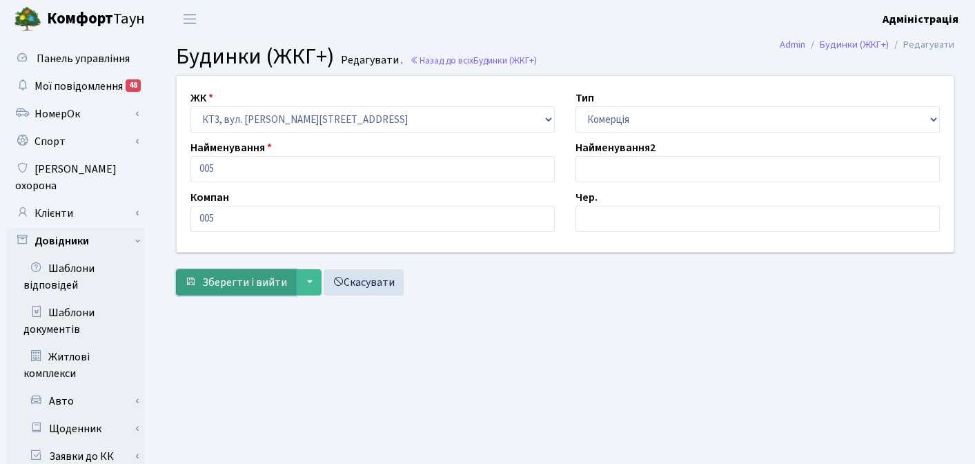
click at [233, 280] on span "Зберегти і вийти" at bounding box center [244, 282] width 85 height 15
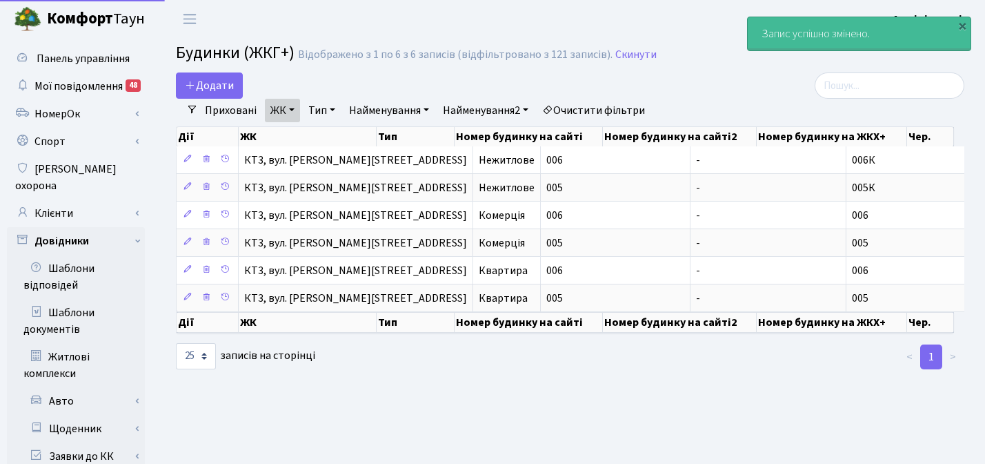
select select "25"
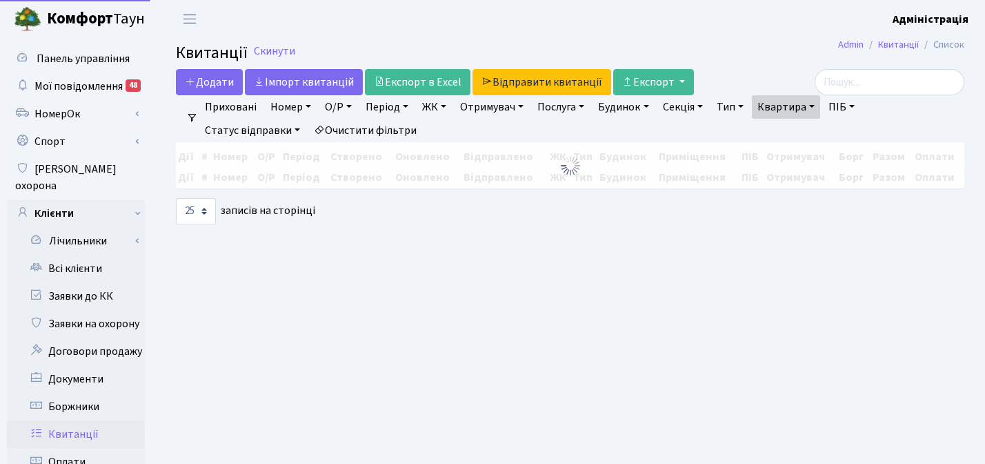
select select "25"
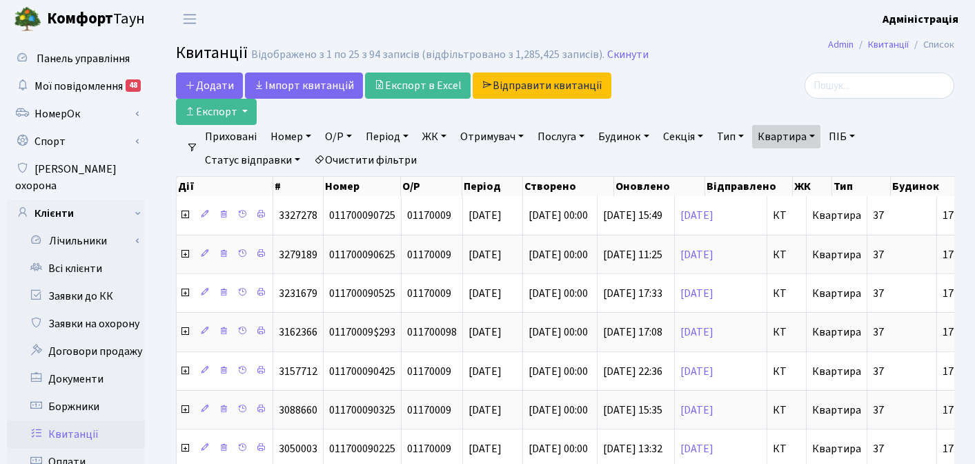
click at [820, 125] on link "Квартира" at bounding box center [786, 136] width 68 height 23
click at [797, 150] on input "17-9" at bounding box center [793, 163] width 81 height 26
type input "1"
type input "3-51"
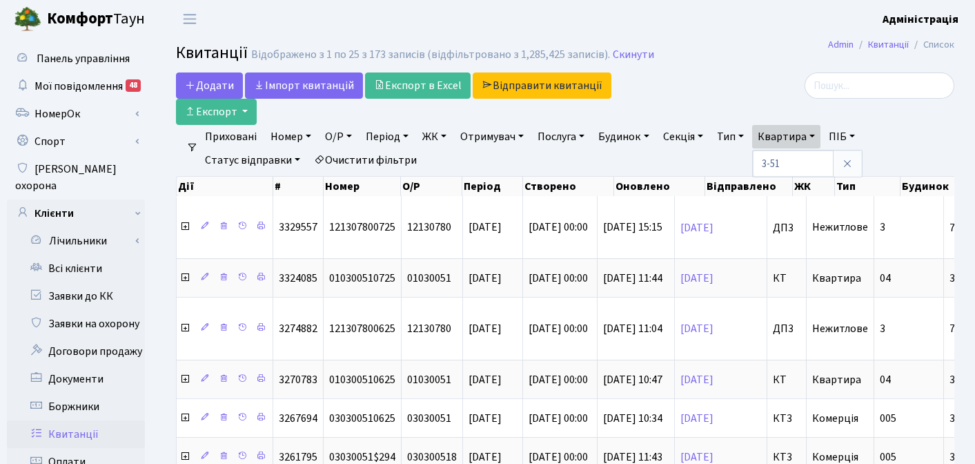
click at [435, 125] on link "ЖК" at bounding box center [434, 136] width 35 height 23
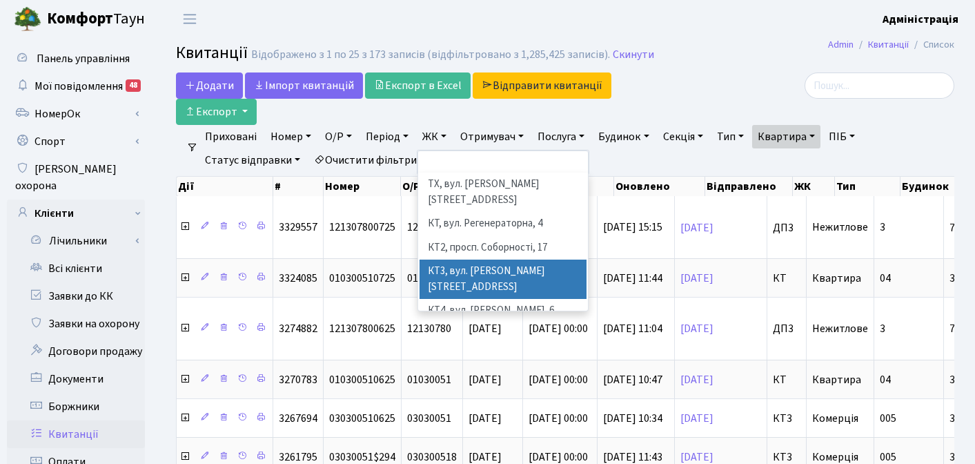
click at [464, 259] on li "КТ3, вул. [PERSON_NAME][STREET_ADDRESS]" at bounding box center [503, 278] width 167 height 39
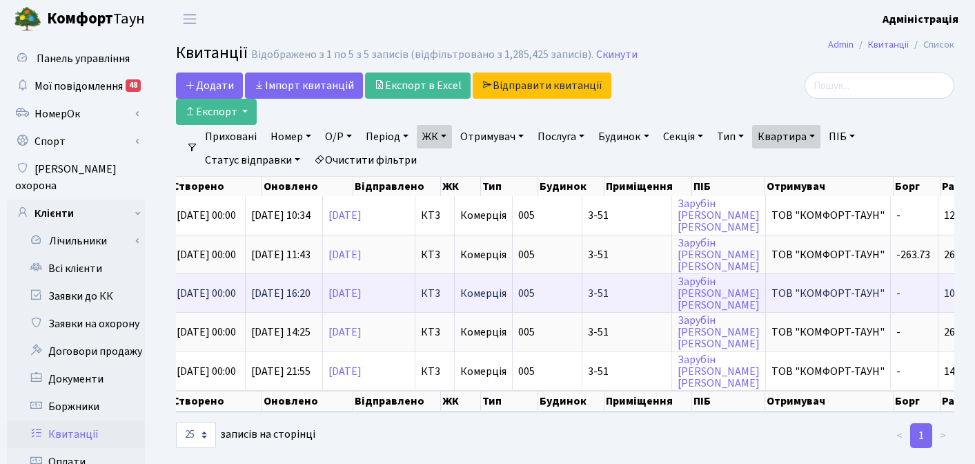
scroll to position [0, 389]
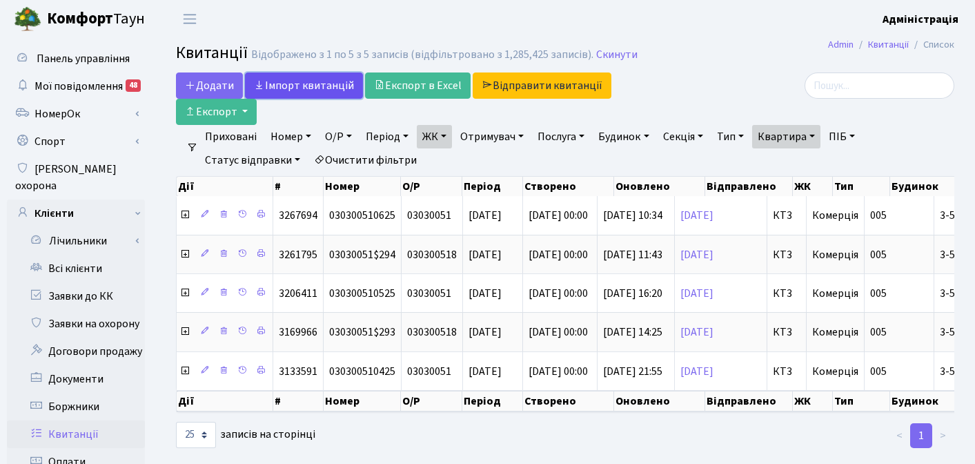
click at [301, 87] on link "Iмпорт квитанцій" at bounding box center [304, 85] width 118 height 26
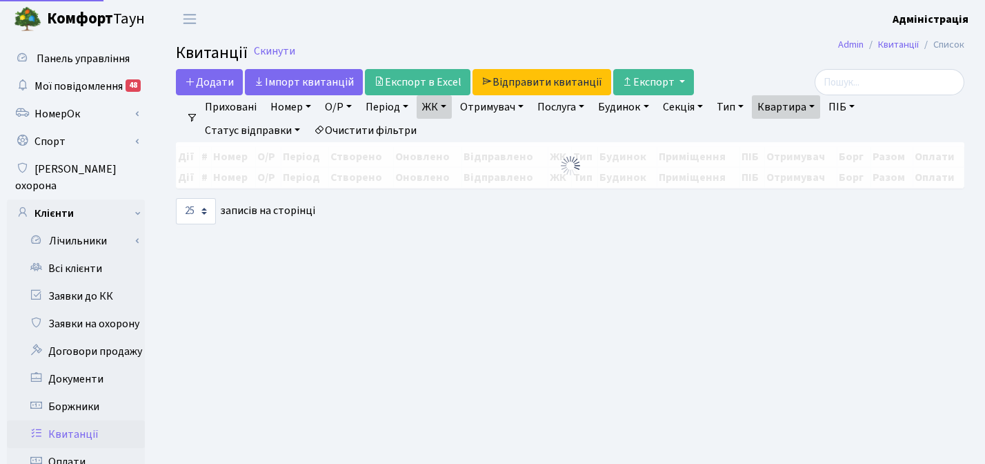
select select "25"
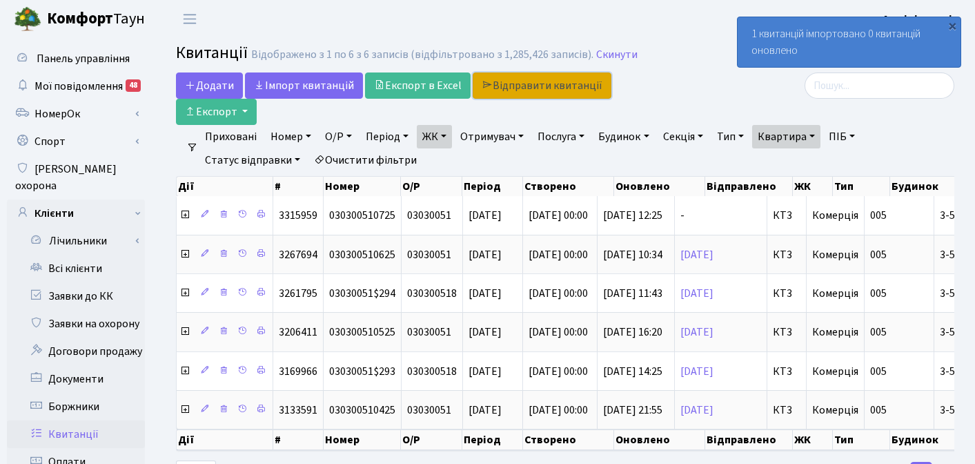
click at [520, 86] on link "Відправити квитанції" at bounding box center [542, 85] width 139 height 26
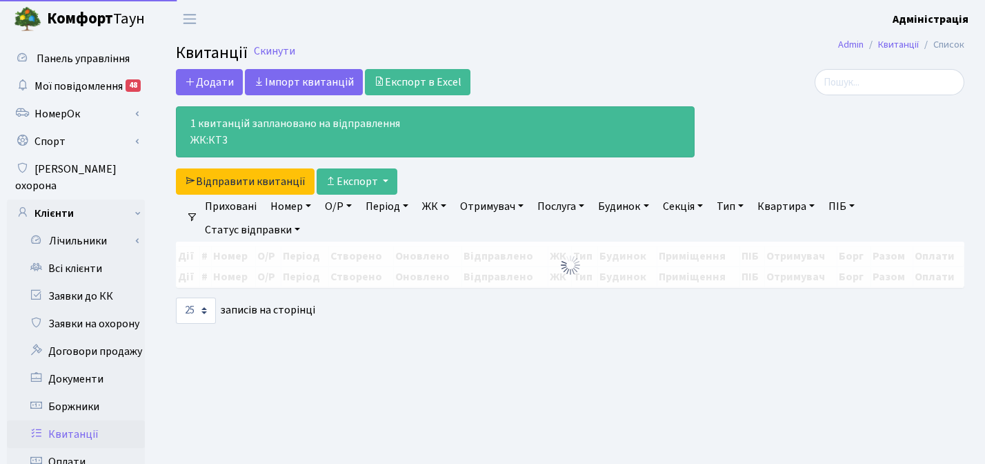
select select "25"
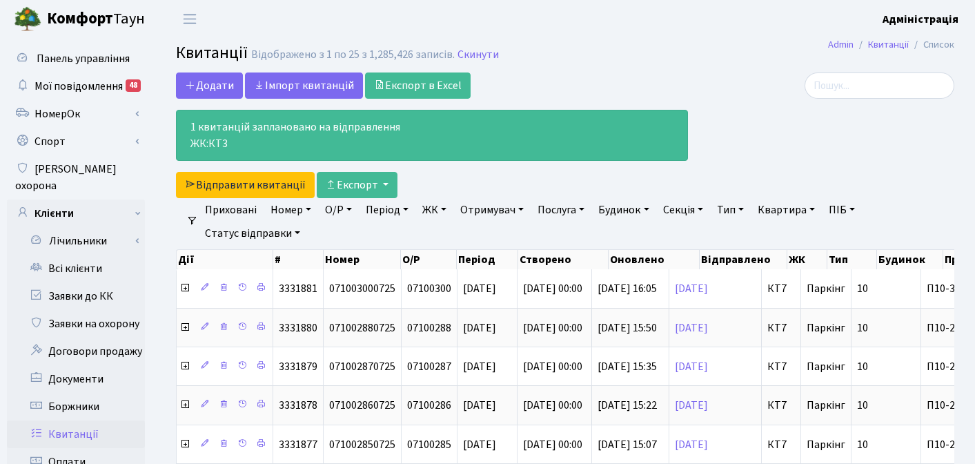
click at [427, 211] on link "ЖК" at bounding box center [434, 209] width 35 height 23
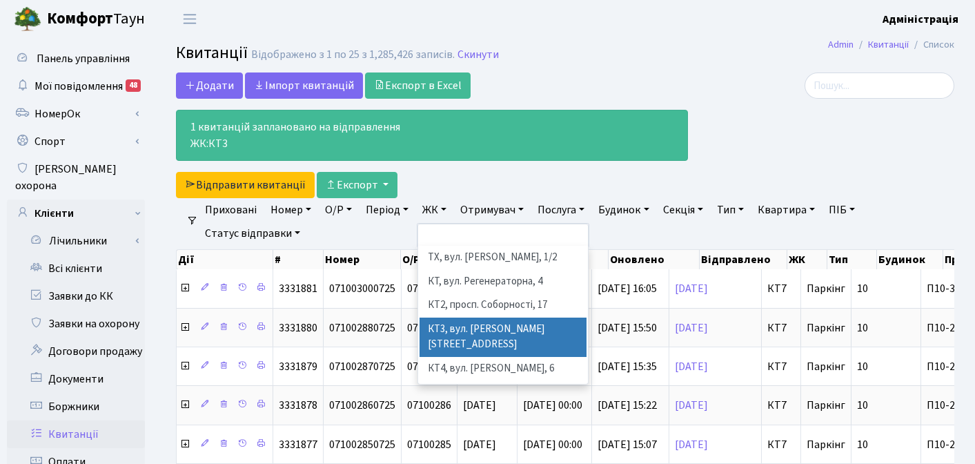
click at [452, 324] on li "КТ3, вул. [PERSON_NAME][STREET_ADDRESS]" at bounding box center [503, 336] width 167 height 39
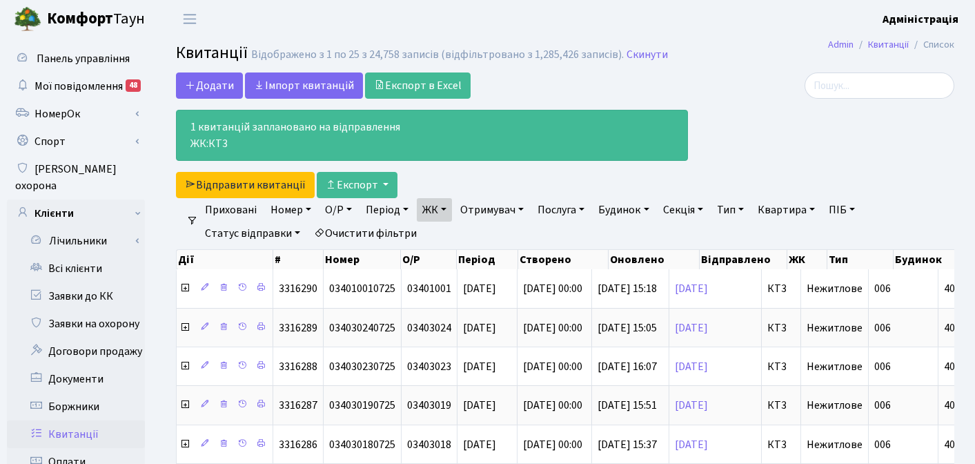
click at [802, 206] on link "Квартира" at bounding box center [786, 209] width 68 height 23
click at [447, 208] on link "ЖК" at bounding box center [434, 209] width 35 height 23
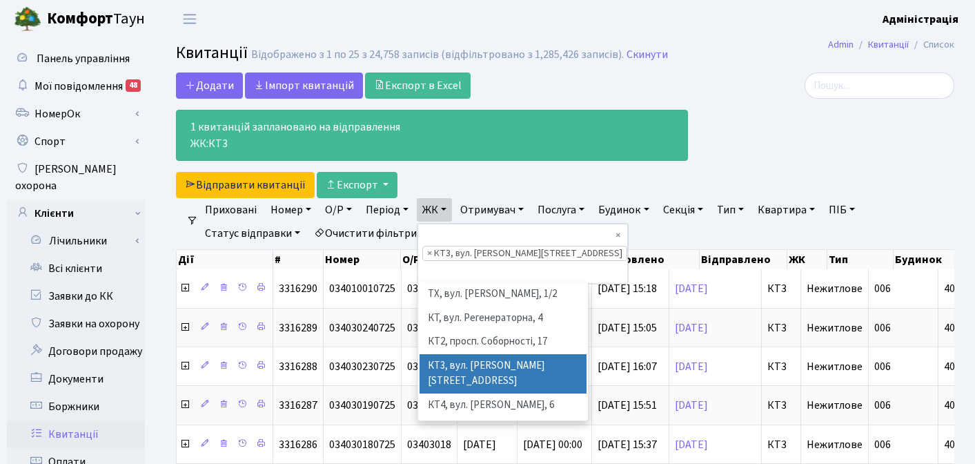
click at [699, 173] on div at bounding box center [831, 135] width 266 height 126
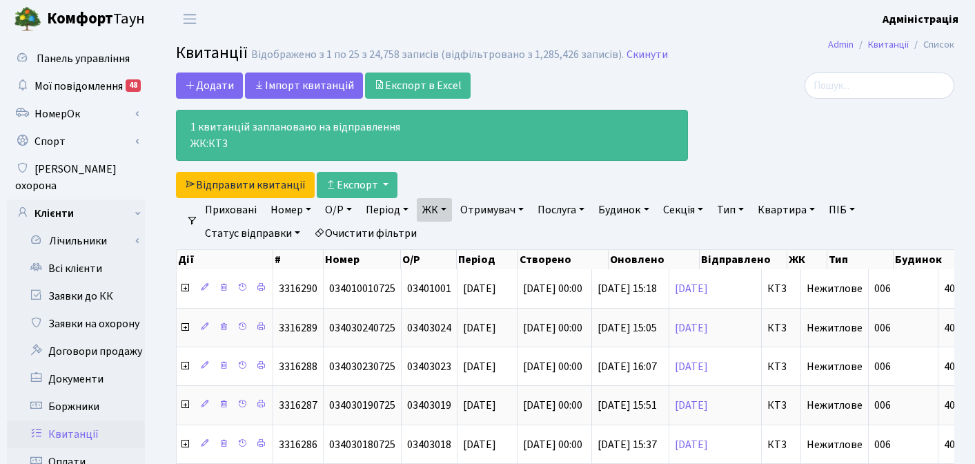
click at [741, 210] on link "Тип" at bounding box center [730, 209] width 38 height 23
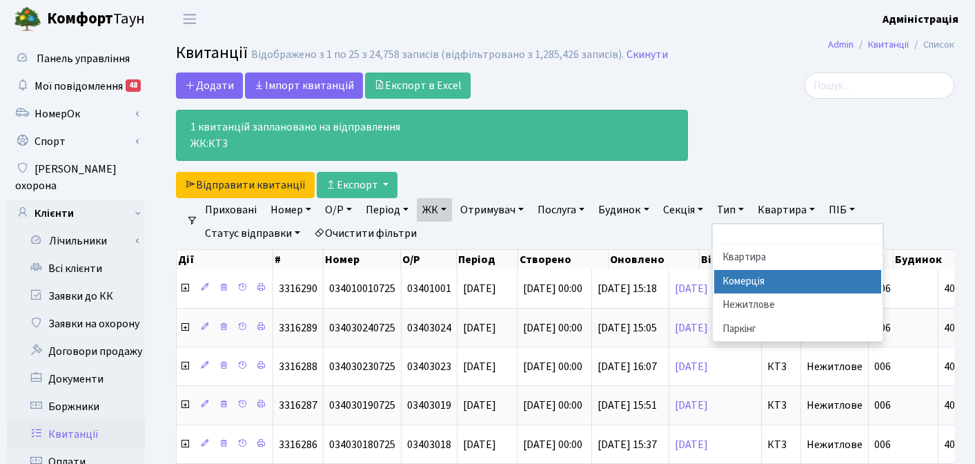
click at [745, 278] on li "Комерція" at bounding box center [797, 282] width 167 height 24
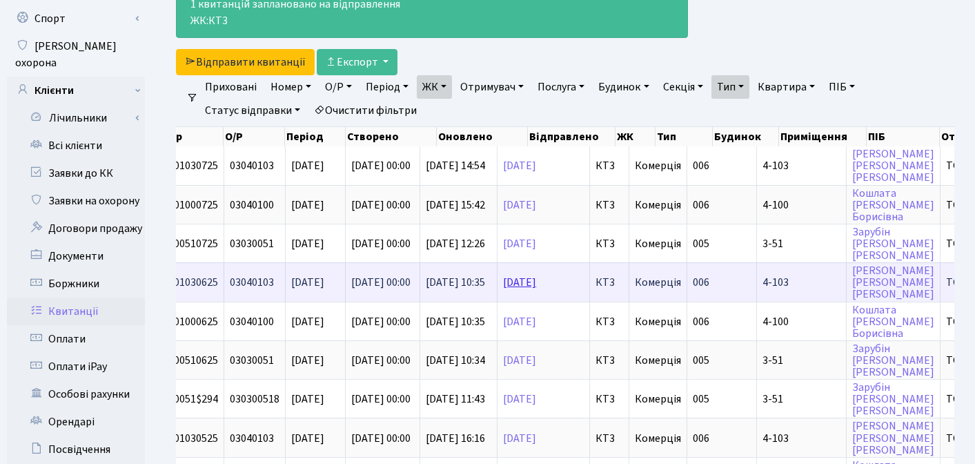
scroll to position [0, 243]
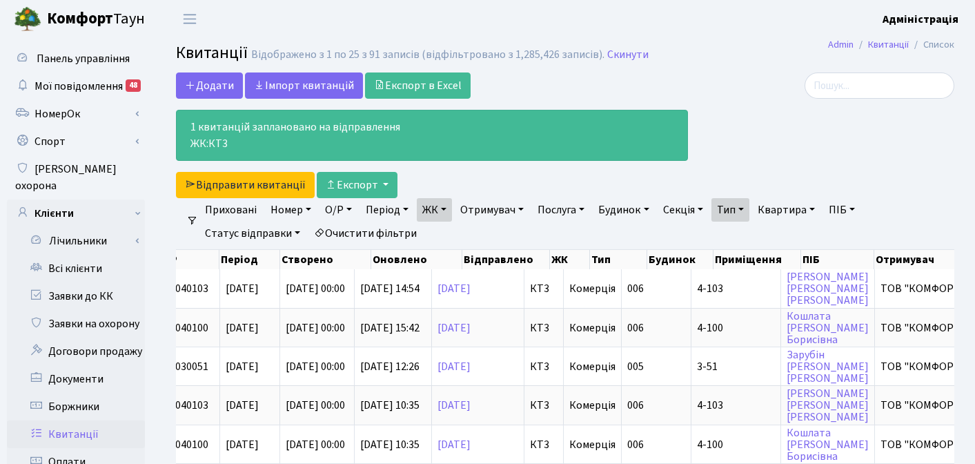
click at [749, 207] on link "Тип" at bounding box center [730, 209] width 38 height 23
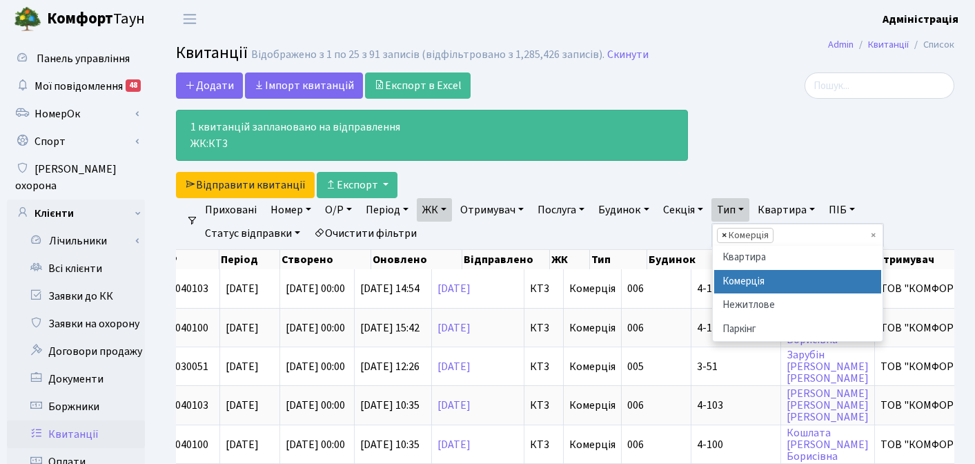
click at [727, 236] on span "×" at bounding box center [724, 235] width 5 height 14
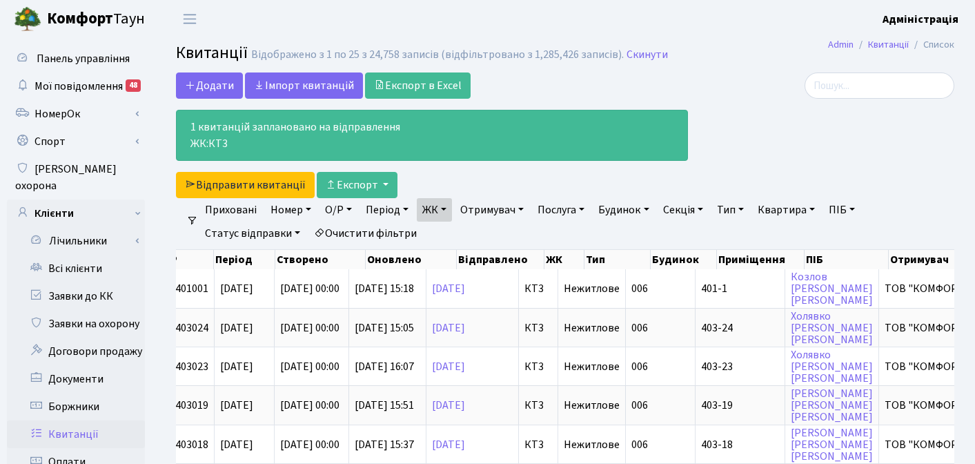
click at [791, 211] on link "Квартира" at bounding box center [786, 209] width 68 height 23
type input "3-3"
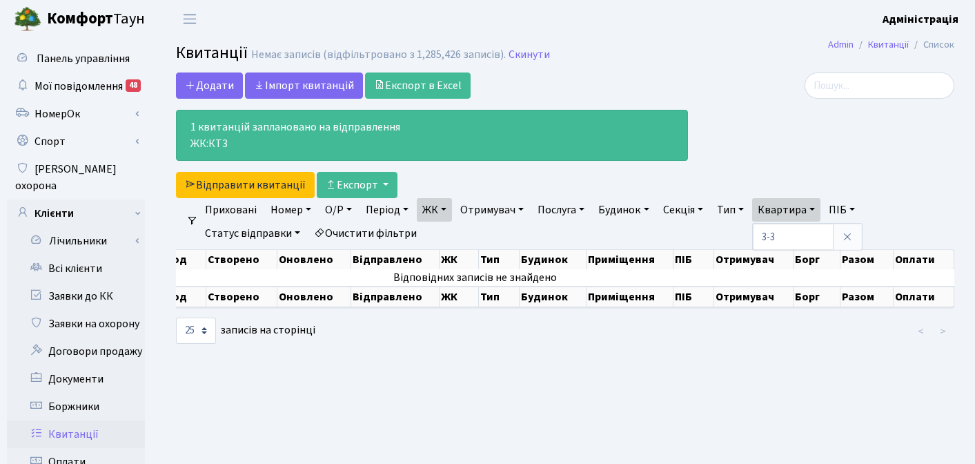
click at [809, 130] on div at bounding box center [831, 135] width 266 height 126
click at [800, 207] on link "Квартира" at bounding box center [786, 209] width 68 height 23
click at [288, 84] on link "Iмпорт квитанцій" at bounding box center [304, 85] width 118 height 26
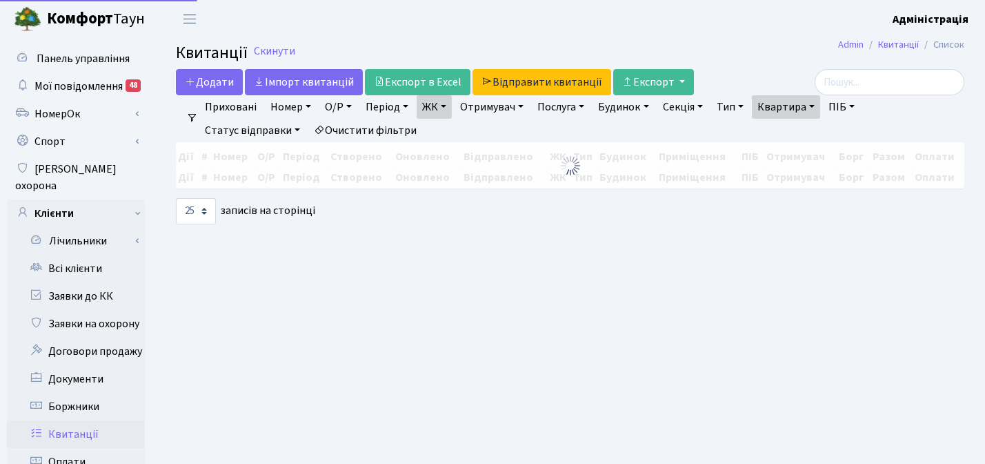
select select "25"
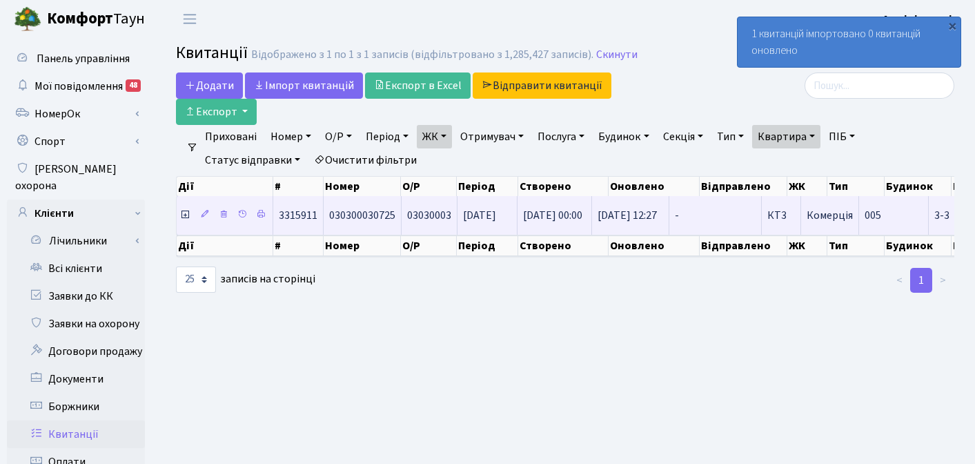
click at [881, 208] on span "005" at bounding box center [873, 215] width 17 height 15
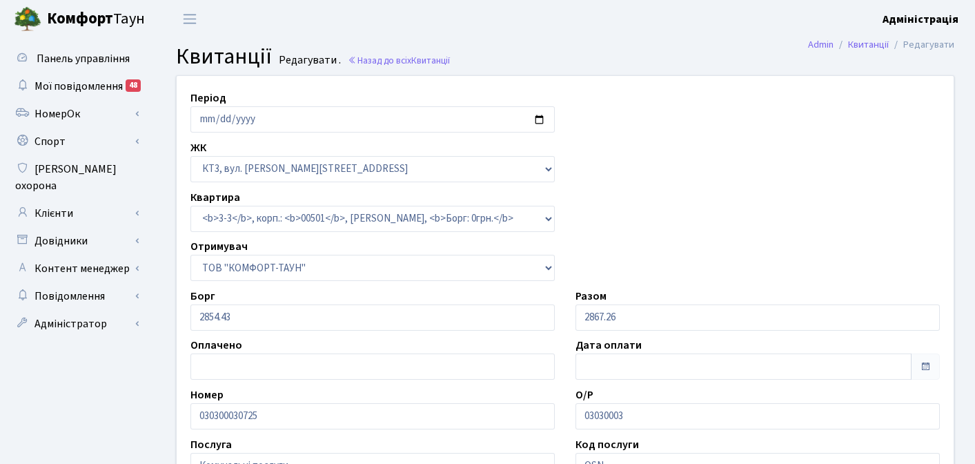
select select "16312"
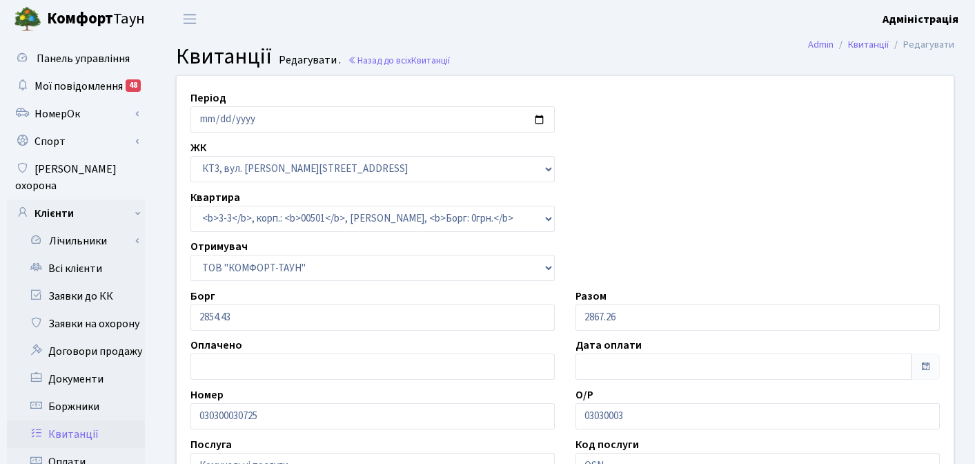
select select "25"
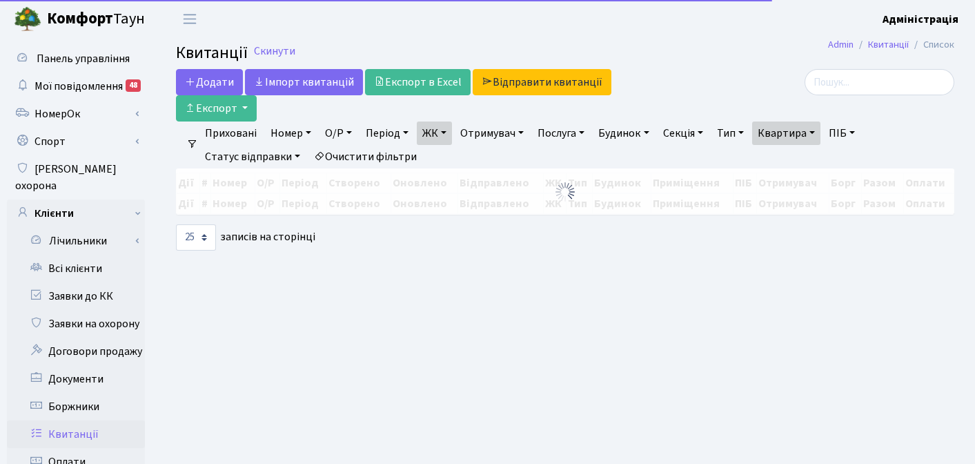
select select "25"
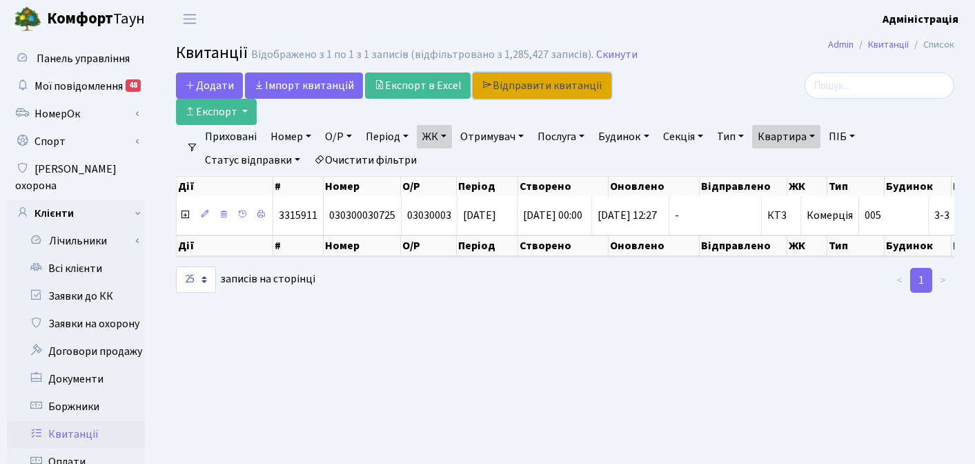
click at [544, 83] on link "Відправити квитанції" at bounding box center [542, 85] width 139 height 26
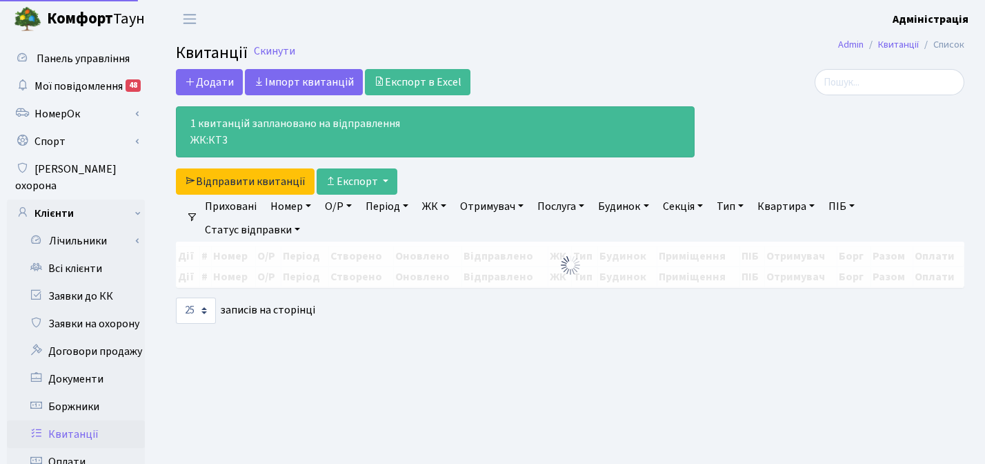
select select "25"
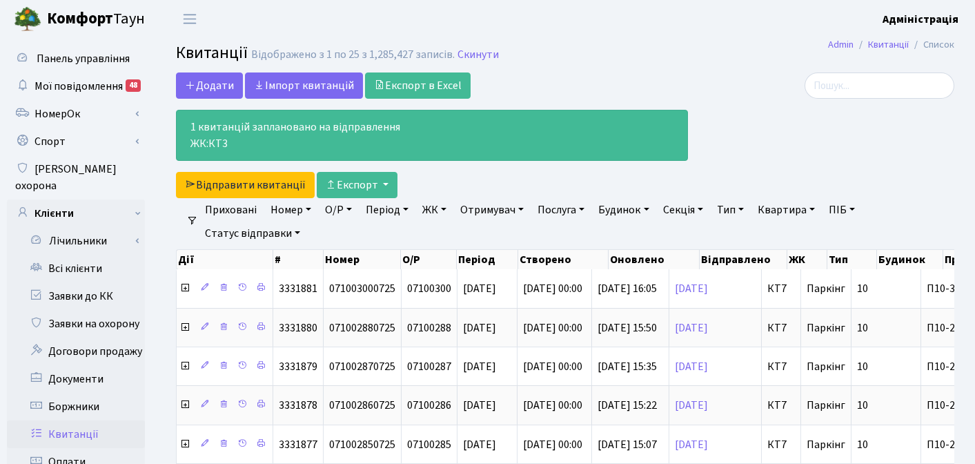
click at [616, 28] on header "[PERSON_NAME] Адміністрація Мій обліковий запис Вийти" at bounding box center [487, 19] width 975 height 38
